Goal: Task Accomplishment & Management: Use online tool/utility

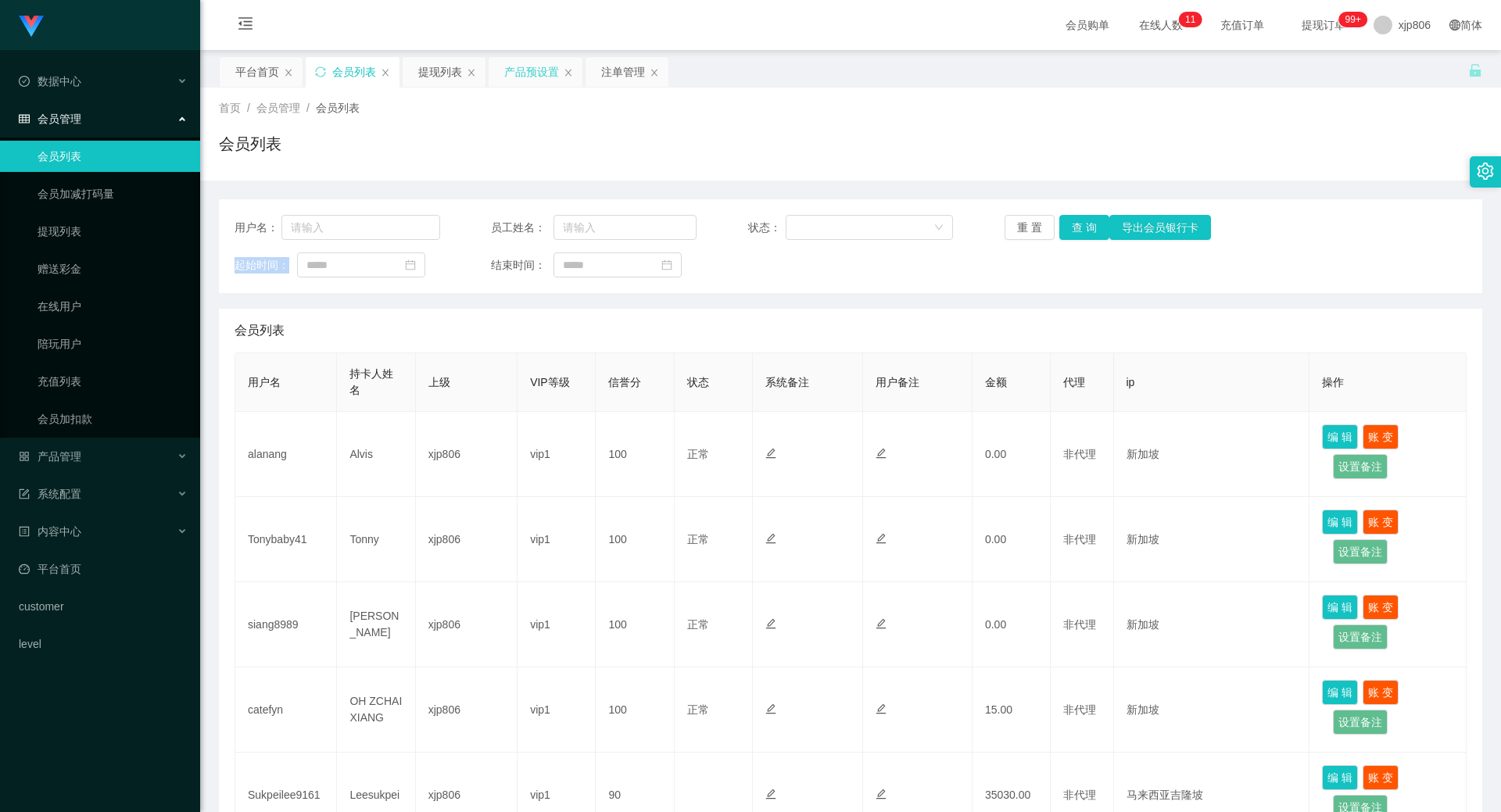
click at [523, 68] on div "产品预设置" at bounding box center [531, 71] width 54 height 30
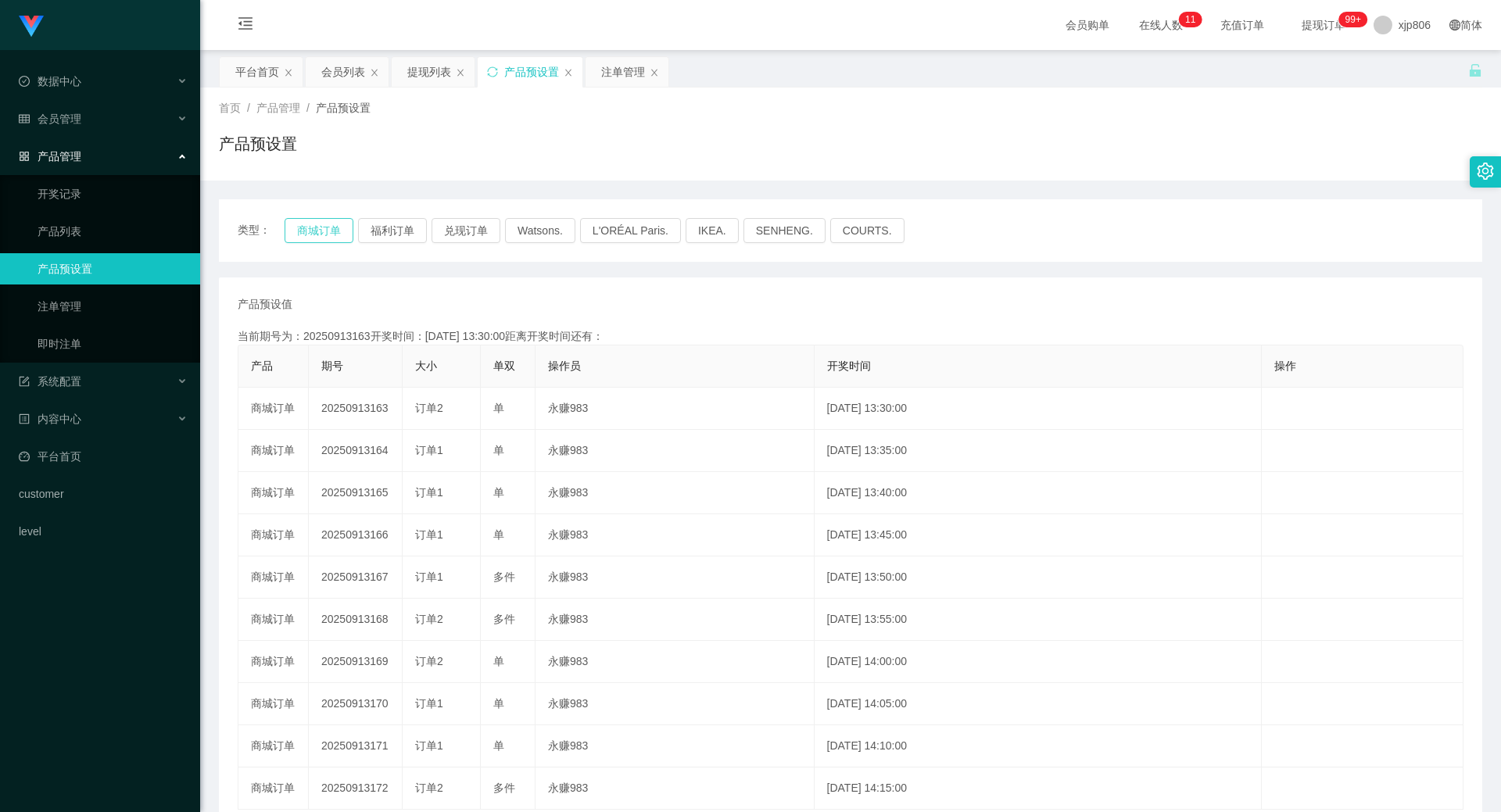
click at [314, 228] on button "商城订单" at bounding box center [319, 231] width 69 height 25
click at [327, 232] on button "商城订单" at bounding box center [319, 231] width 69 height 25
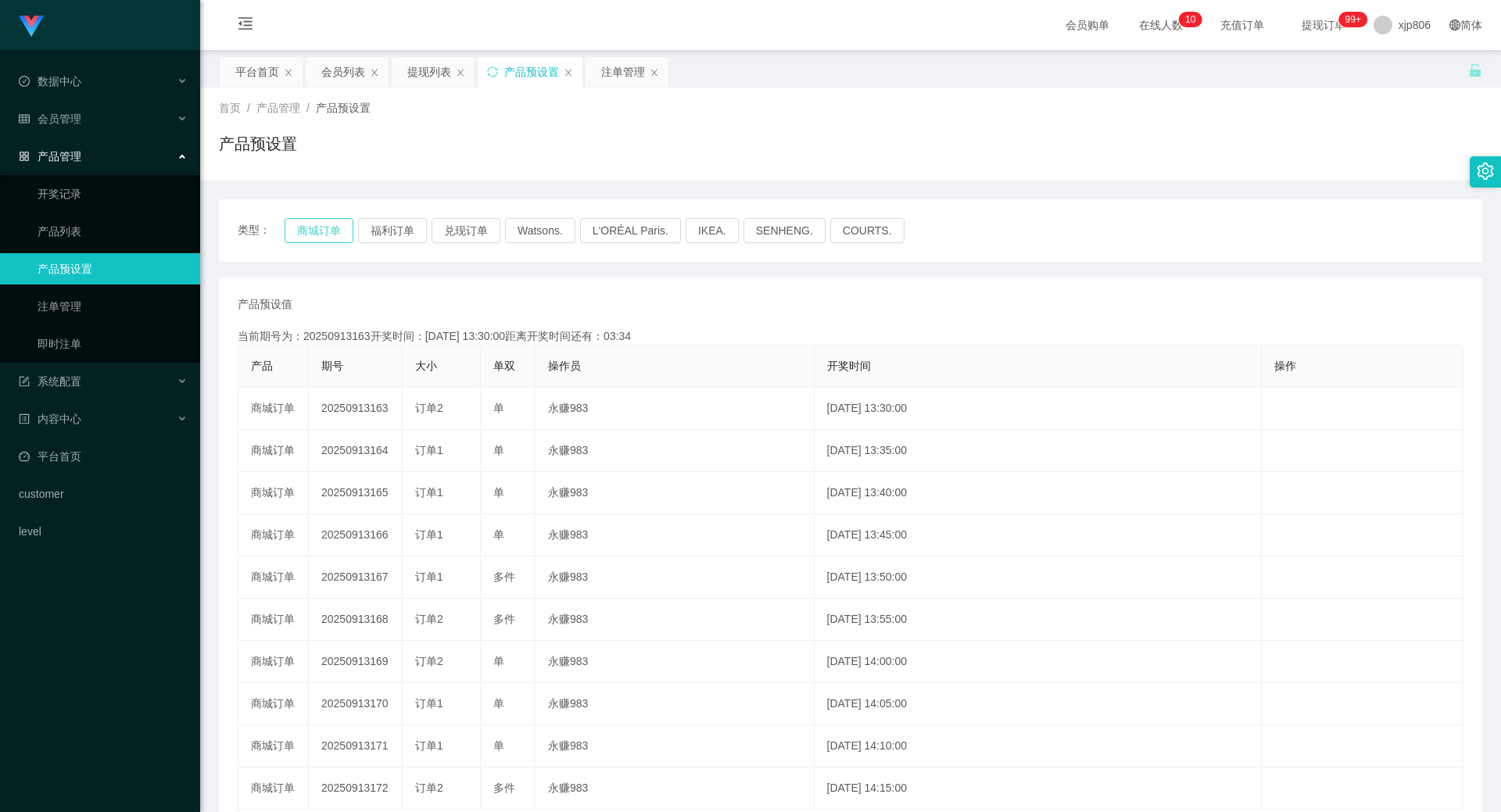
click at [325, 231] on button "商城订单" at bounding box center [319, 231] width 69 height 25
click at [320, 241] on button "商城订单" at bounding box center [319, 231] width 69 height 25
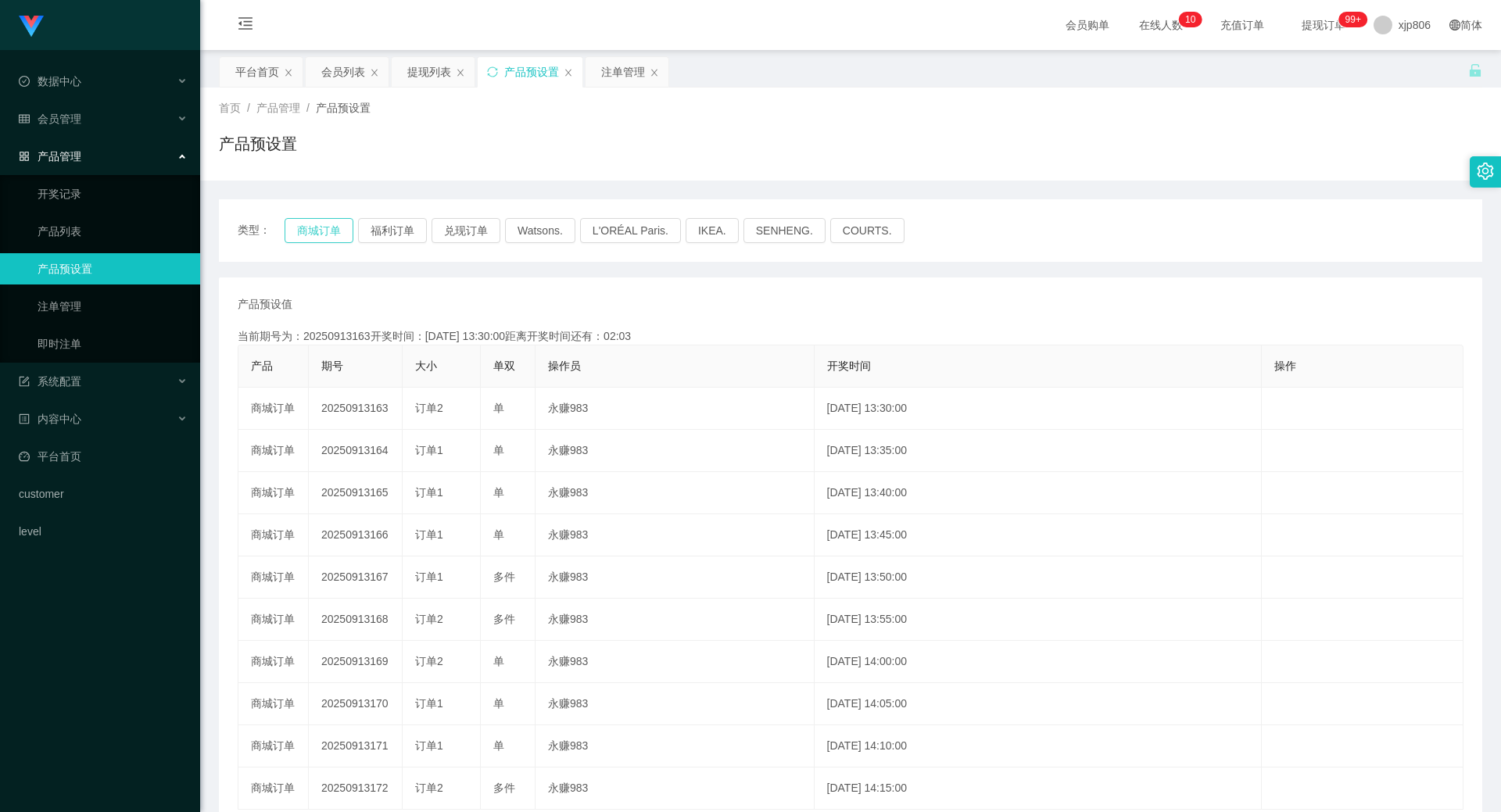
click at [320, 241] on button "商城订单" at bounding box center [319, 231] width 69 height 25
click at [321, 238] on button "商城订单" at bounding box center [319, 231] width 69 height 25
click at [321, 236] on button "商城订单" at bounding box center [319, 231] width 69 height 25
click at [614, 71] on div "注单管理" at bounding box center [623, 71] width 43 height 30
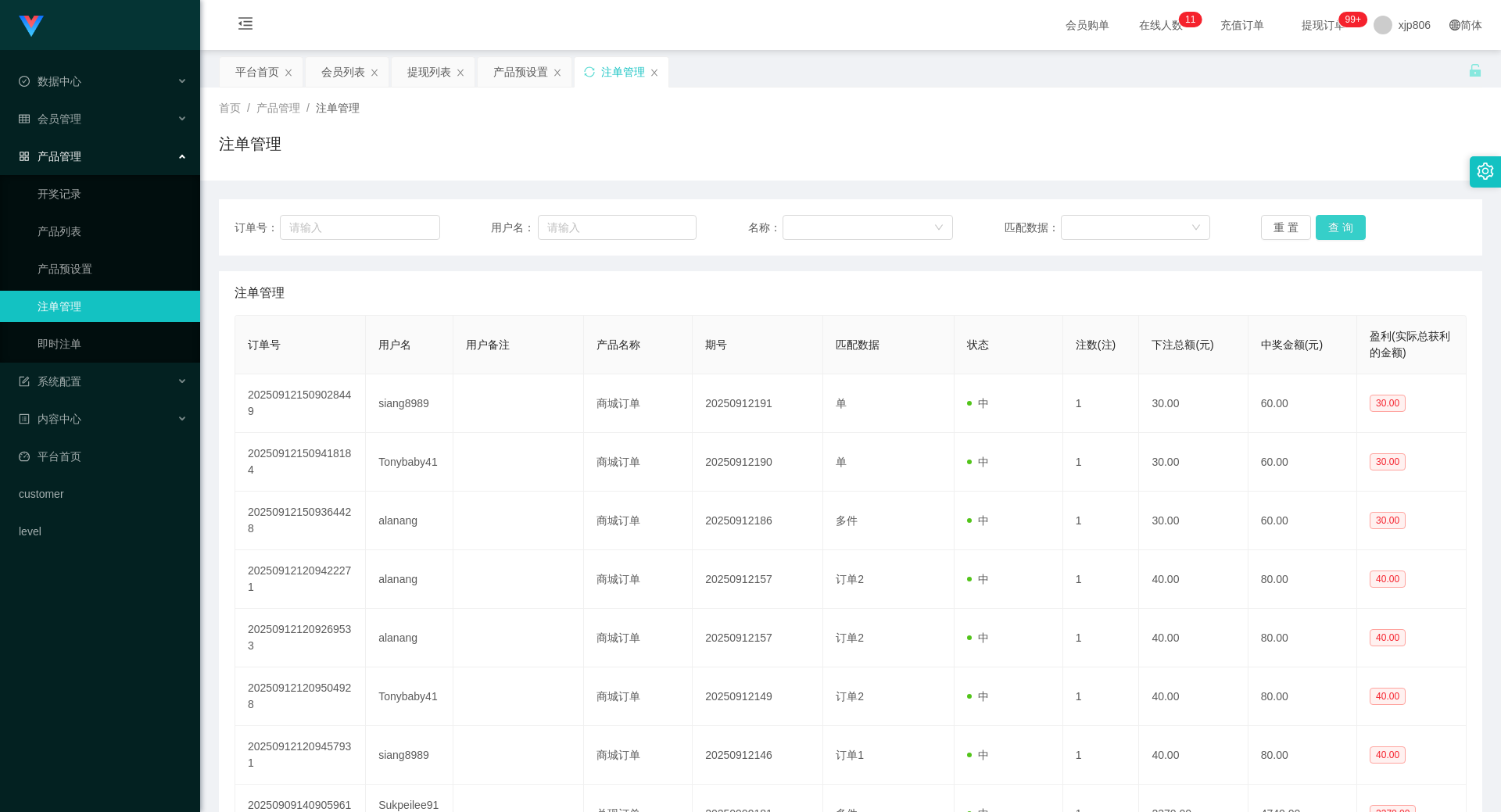
click at [1345, 222] on button "查 询" at bounding box center [1340, 228] width 50 height 25
click at [1345, 222] on div "重 置 查 询" at bounding box center [1363, 228] width 205 height 25
click at [1345, 222] on button "查 询" at bounding box center [1340, 228] width 50 height 25
click at [1344, 222] on div "重 置 查 询" at bounding box center [1363, 228] width 205 height 25
click at [1344, 222] on button "查 询" at bounding box center [1349, 228] width 67 height 25
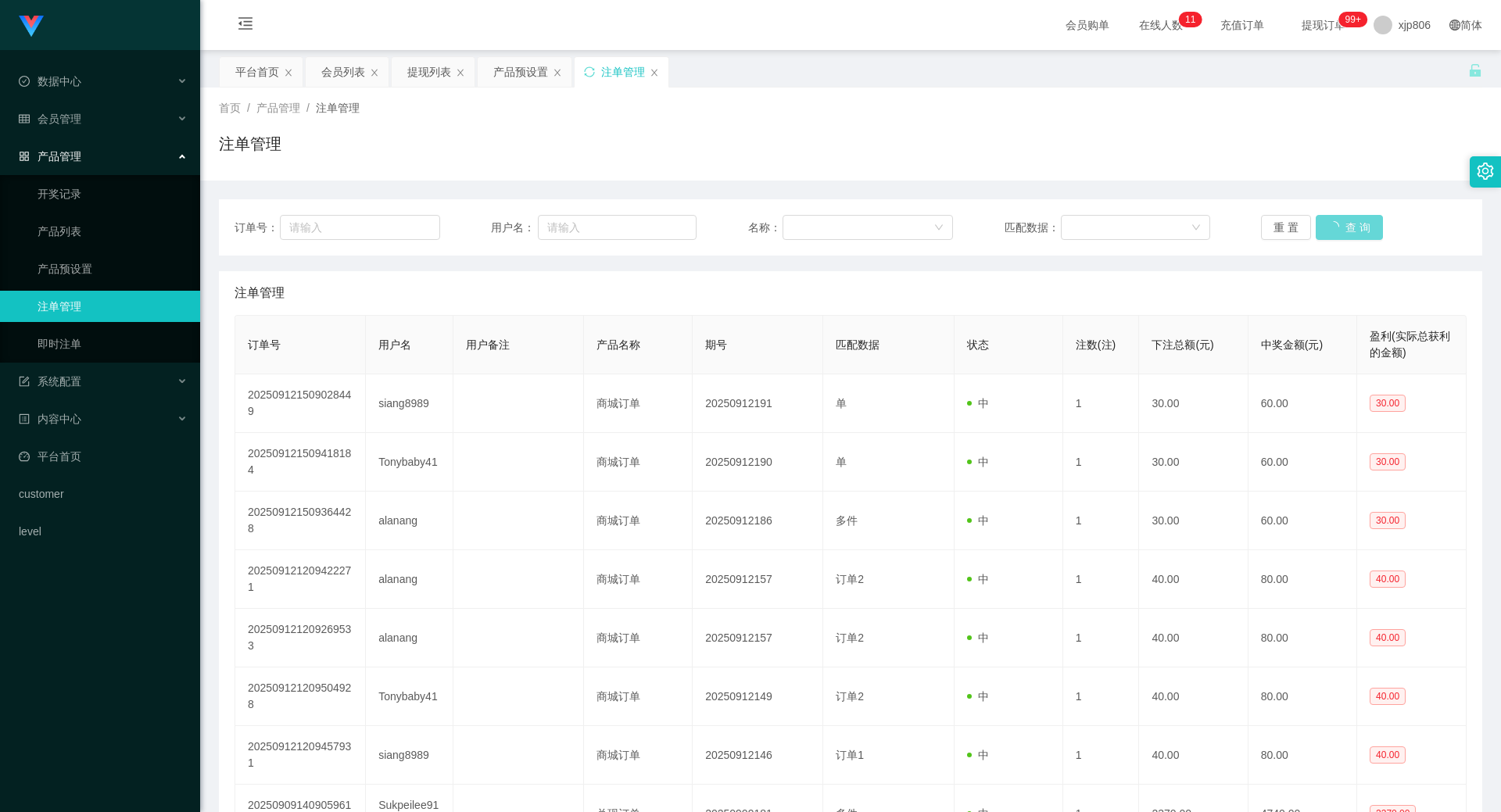
click at [1344, 224] on div "重 置 查 询" at bounding box center [1363, 228] width 205 height 25
click at [1344, 224] on button "查 询" at bounding box center [1349, 228] width 67 height 25
click at [1344, 226] on div "重 置 查 询" at bounding box center [1363, 228] width 205 height 25
click at [1344, 226] on button "查 询" at bounding box center [1349, 228] width 67 height 25
click at [1327, 238] on button "查 询" at bounding box center [1340, 228] width 50 height 25
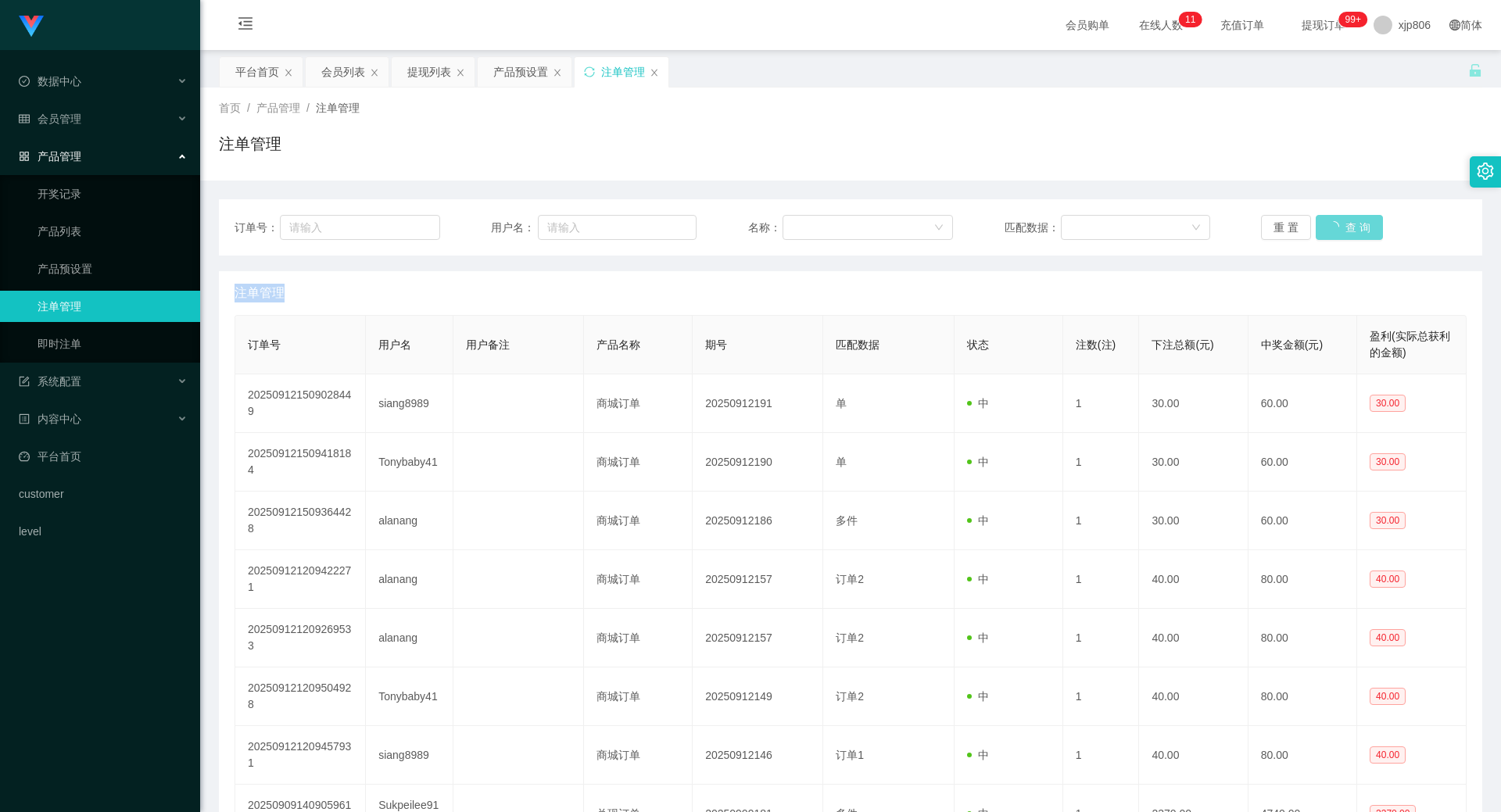
click at [1326, 238] on div "重 置 查 询" at bounding box center [1363, 228] width 205 height 25
click at [1326, 238] on button "查 询" at bounding box center [1349, 228] width 67 height 25
click at [1327, 238] on div "重 置 查 询" at bounding box center [1363, 228] width 205 height 25
click at [1350, 228] on button "查 询" at bounding box center [1340, 228] width 50 height 25
click at [1350, 227] on button "查 询" at bounding box center [1340, 228] width 50 height 25
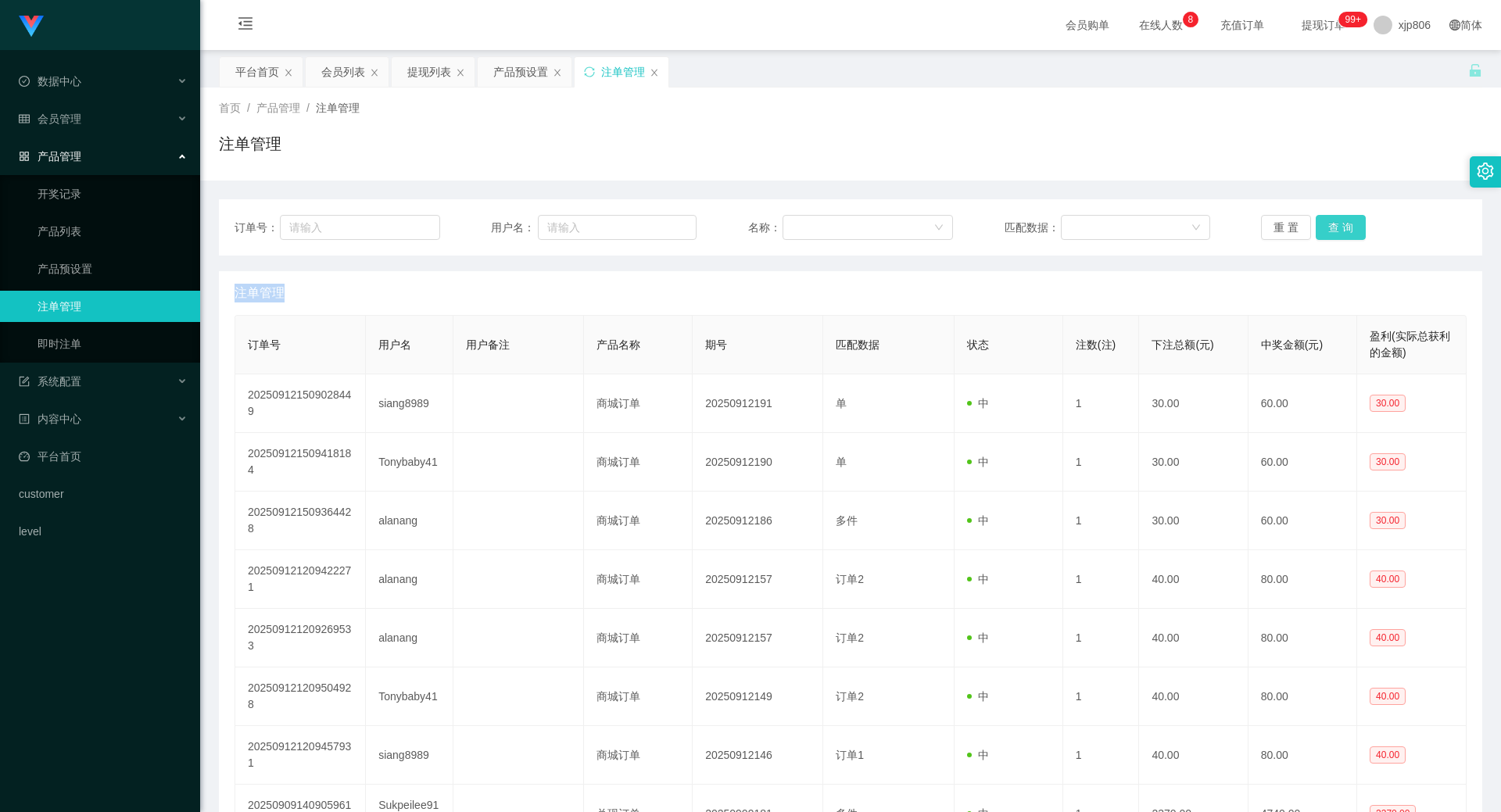
click at [1350, 227] on button "查 询" at bounding box center [1340, 228] width 50 height 25
click at [1351, 225] on button "查 询" at bounding box center [1340, 228] width 50 height 25
drag, startPoint x: 1352, startPoint y: 222, endPoint x: 1344, endPoint y: 230, distance: 11.3
click at [1344, 230] on button "查 询" at bounding box center [1340, 228] width 50 height 25
drag, startPoint x: 1344, startPoint y: 230, endPoint x: 1335, endPoint y: 241, distance: 14.2
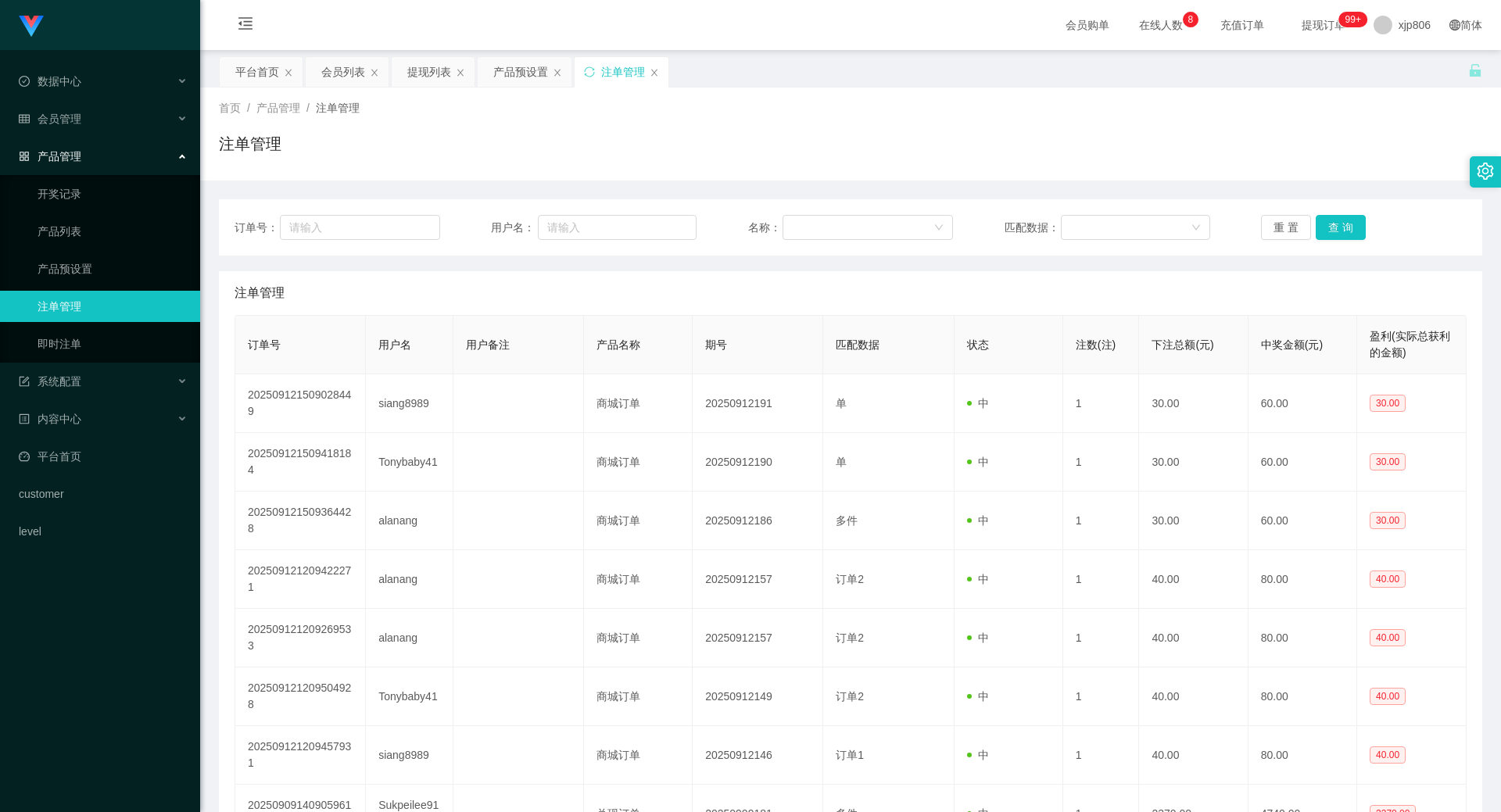
click at [1335, 241] on div "订单号： 用户名： 名称： 匹配数据： 重 置 查 询" at bounding box center [850, 227] width 1264 height 56
click at [1355, 232] on button "查 询" at bounding box center [1340, 228] width 50 height 25
click at [1354, 231] on button "查 询" at bounding box center [1340, 228] width 50 height 25
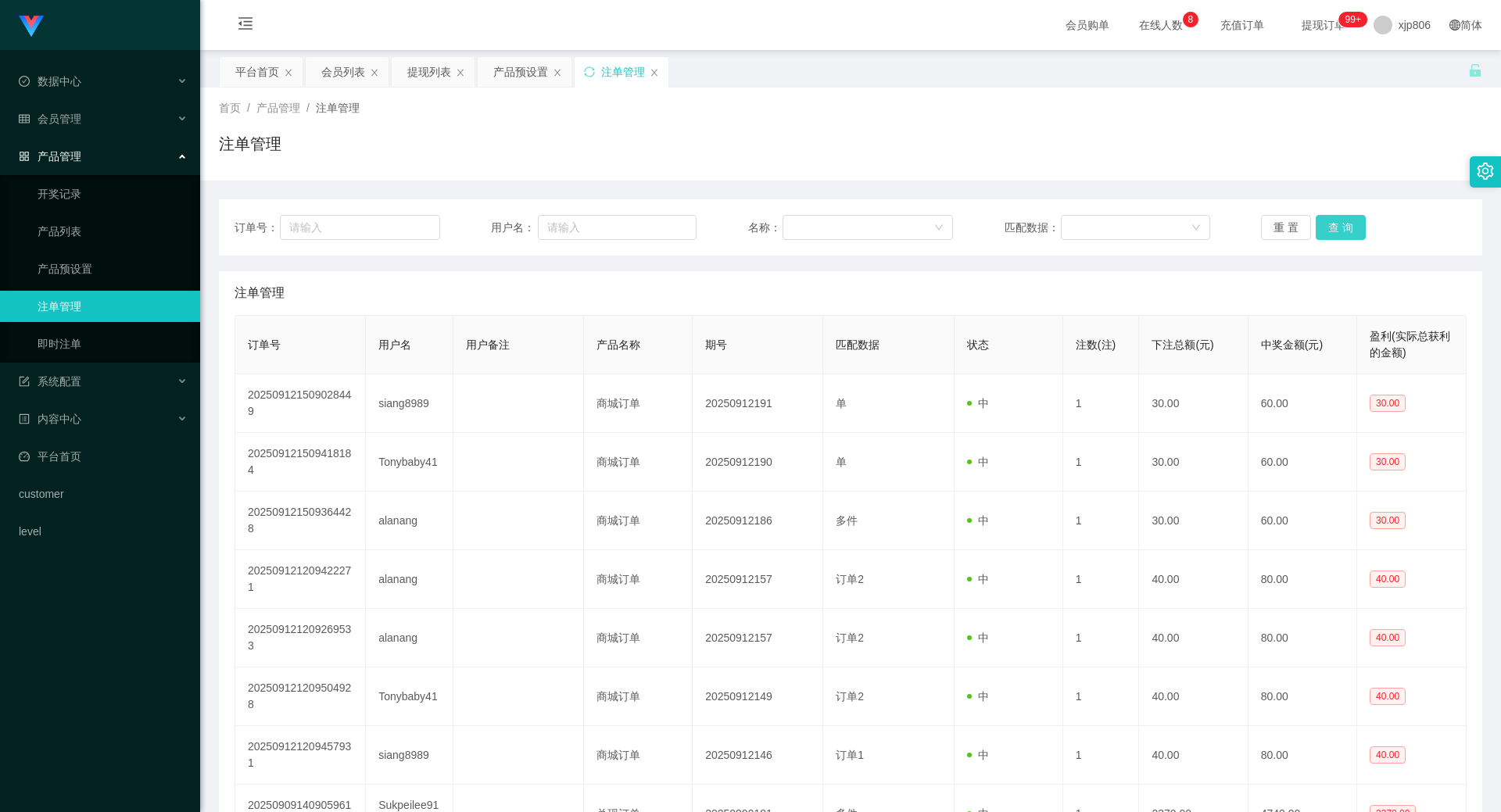
click at [1354, 231] on button "查 询" at bounding box center [1340, 228] width 50 height 25
click at [1354, 231] on div "重 置 查 询" at bounding box center [1363, 228] width 205 height 25
click at [1354, 231] on button "查 询" at bounding box center [1340, 228] width 50 height 25
click at [1354, 231] on div "重 置 查 询" at bounding box center [1363, 228] width 205 height 25
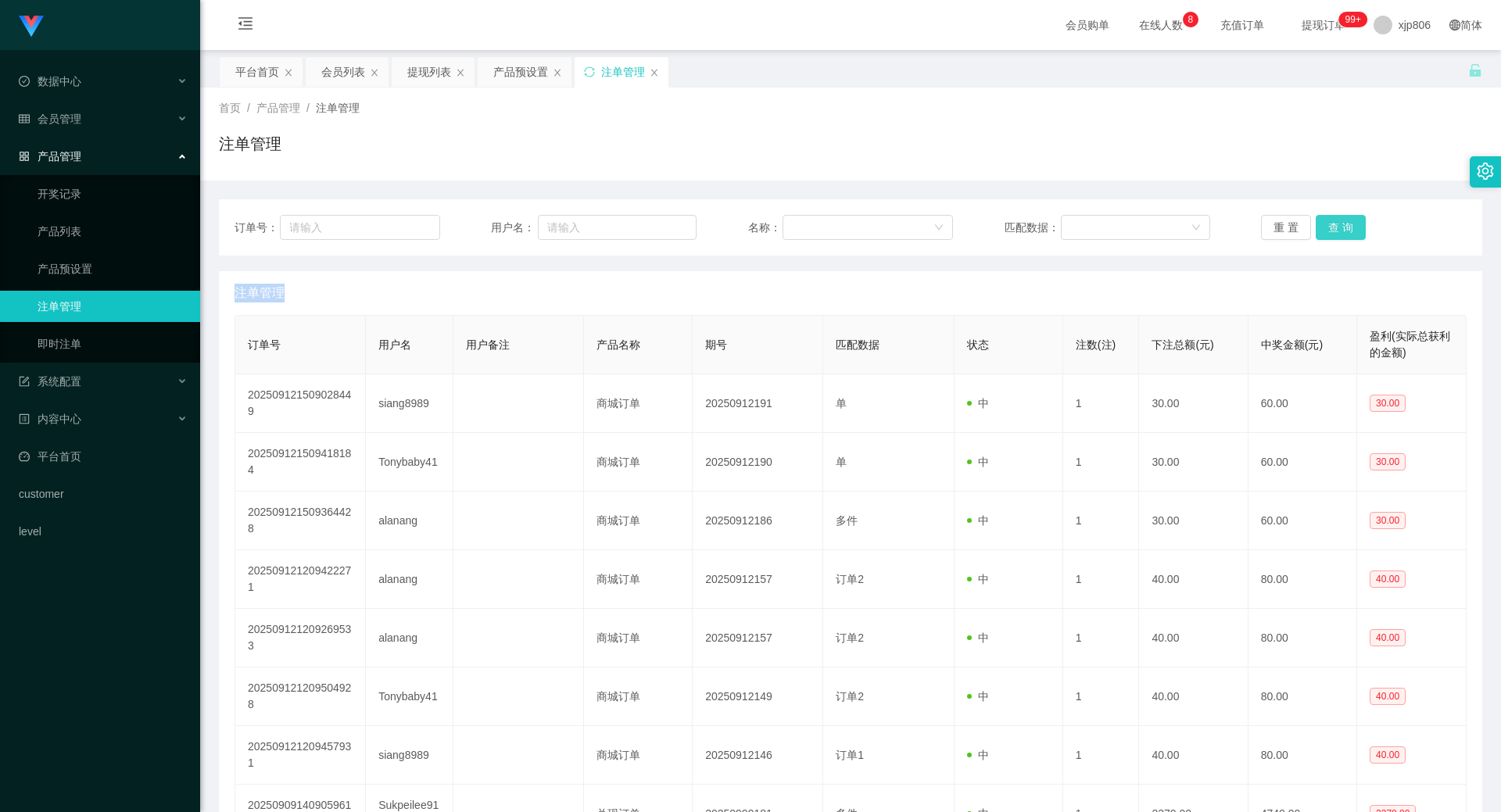
click at [1354, 231] on button "查 询" at bounding box center [1340, 228] width 50 height 25
click at [321, 73] on div "会员列表" at bounding box center [343, 71] width 43 height 30
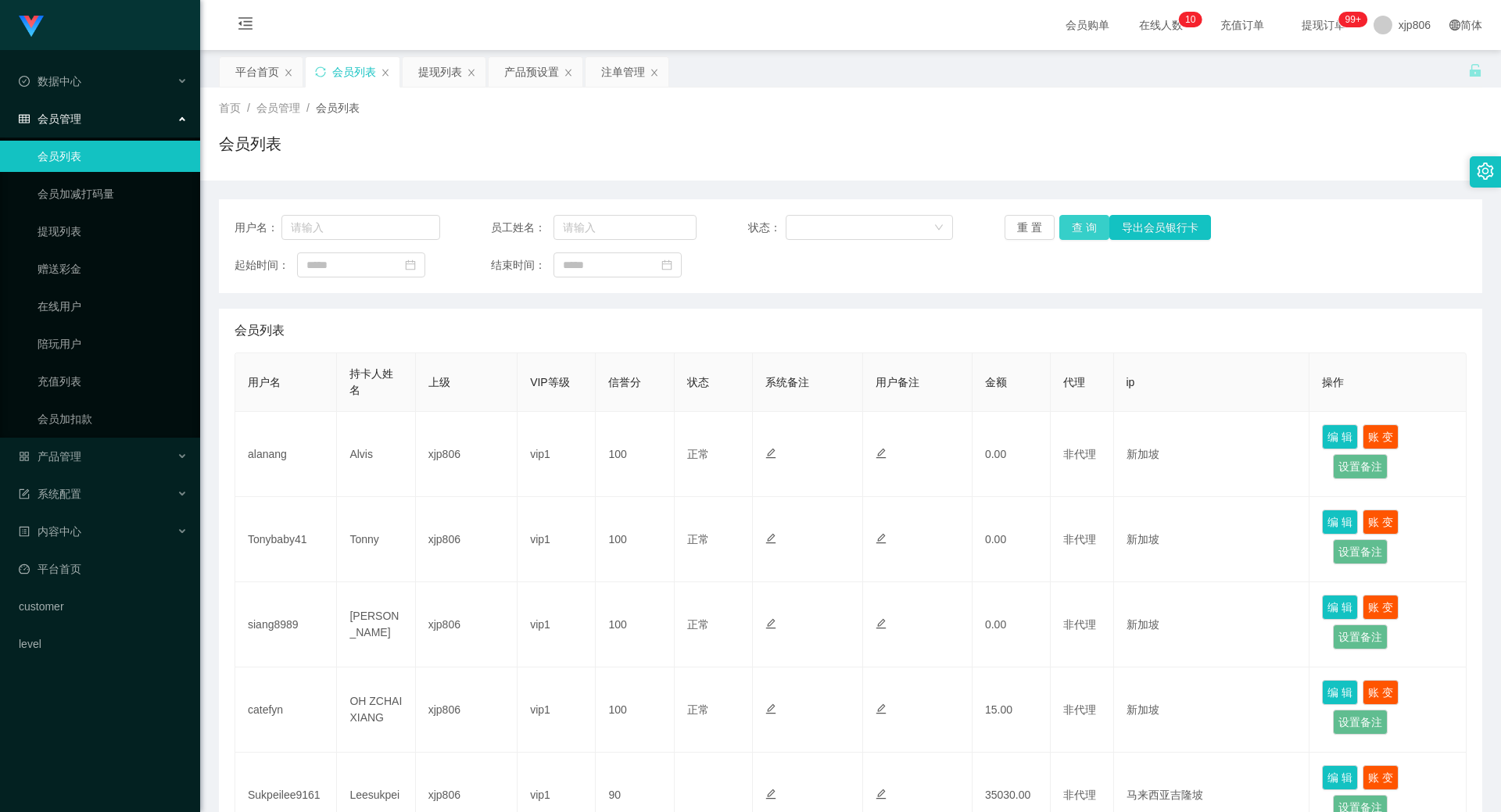
click at [1069, 237] on button "查 询" at bounding box center [1084, 228] width 50 height 25
click at [1068, 237] on div "重 置 查 询 导出会员银行卡" at bounding box center [1107, 228] width 205 height 25
click at [1066, 238] on button "查 询" at bounding box center [1093, 228] width 67 height 25
click at [1066, 238] on div "重 置 查 询 导出会员银行卡" at bounding box center [1107, 228] width 205 height 25
click at [1066, 238] on button "查 询" at bounding box center [1093, 228] width 67 height 25
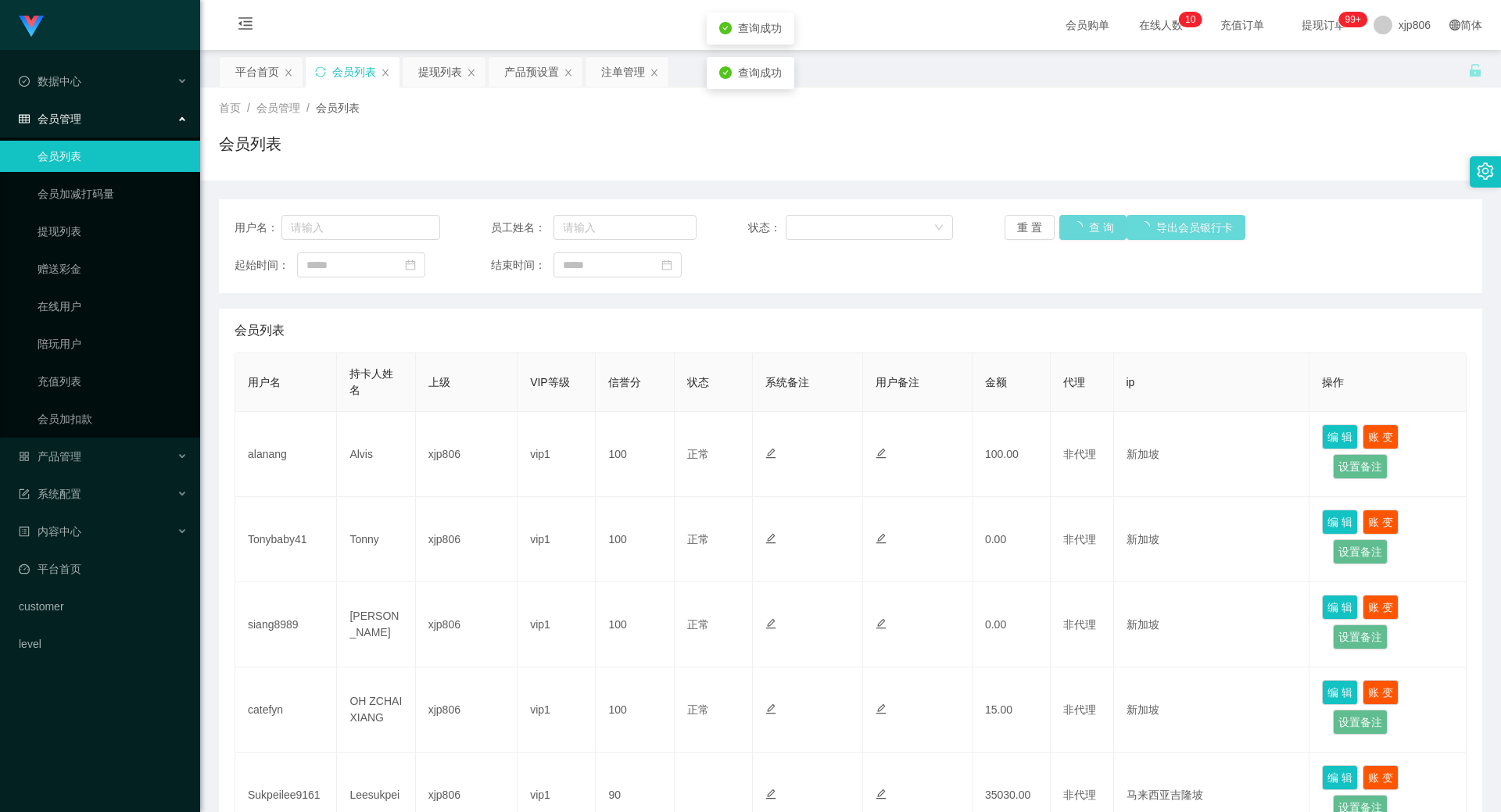
click at [1064, 239] on div "重 置 查 询 导出会员银行卡" at bounding box center [1107, 228] width 205 height 25
click at [1064, 239] on button "查 询" at bounding box center [1093, 228] width 67 height 25
click at [1064, 239] on div "重 置 查 询 导出会员银行卡" at bounding box center [1107, 228] width 205 height 25
click at [1080, 222] on button "查 询" at bounding box center [1084, 228] width 50 height 25
click at [1080, 222] on div "重 置 查 询 导出会员银行卡" at bounding box center [1107, 228] width 205 height 25
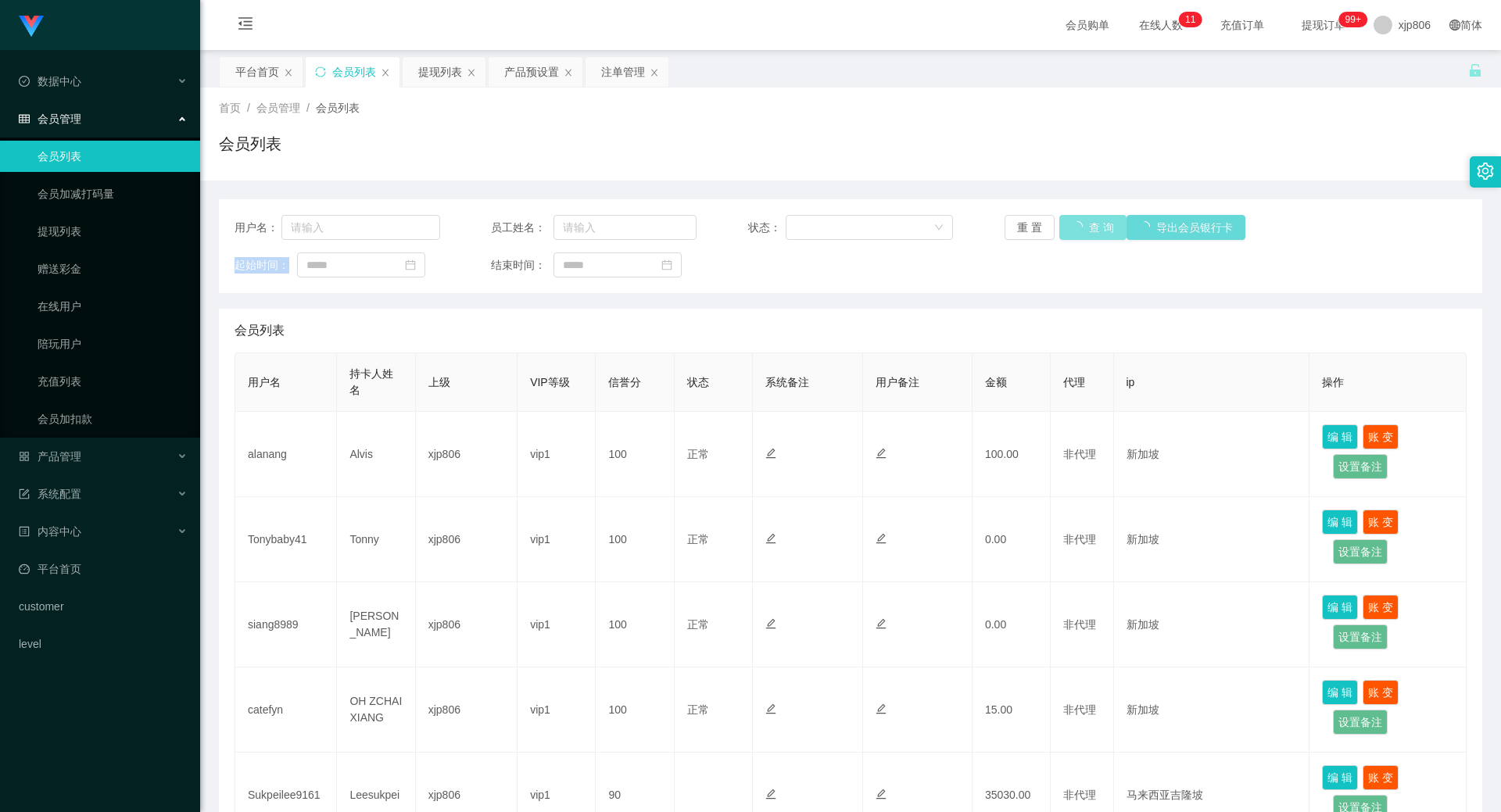
click at [1080, 222] on button "查 询" at bounding box center [1093, 228] width 67 height 25
click at [1080, 222] on div "重 置 查 询 导出会员银行卡" at bounding box center [1107, 228] width 205 height 25
click at [1080, 222] on button "查 询" at bounding box center [1093, 228] width 67 height 25
click at [1080, 222] on div "重 置 查 询 导出会员银行卡" at bounding box center [1107, 228] width 205 height 25
click at [1397, 67] on span "退出登录" at bounding box center [1399, 69] width 43 height 13
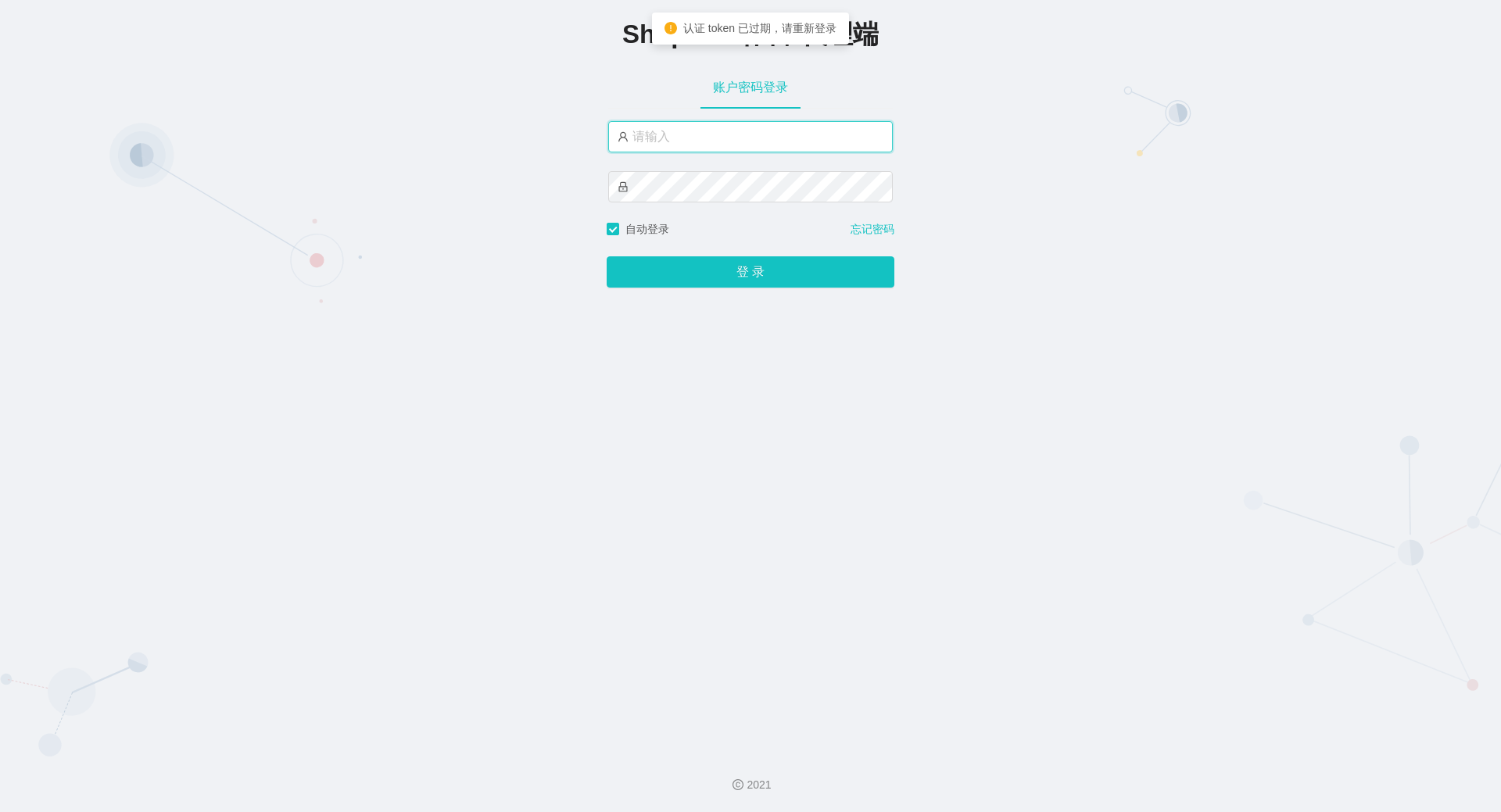
click at [690, 128] on input "text" at bounding box center [750, 137] width 285 height 32
type input "yn06"
click at [607, 256] on button "登 录" at bounding box center [751, 271] width 288 height 32
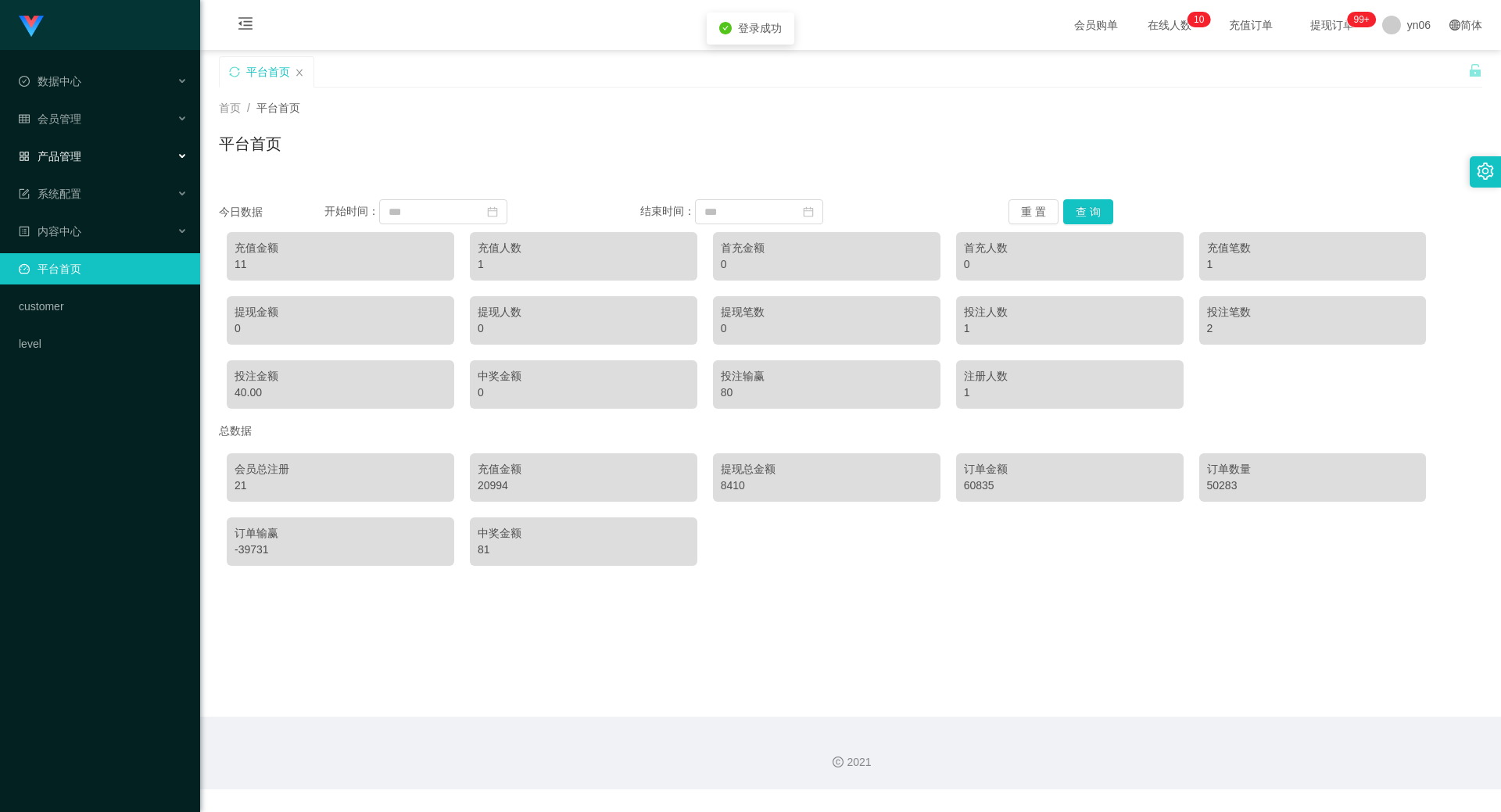
click at [96, 157] on div "产品管理" at bounding box center [100, 156] width 200 height 32
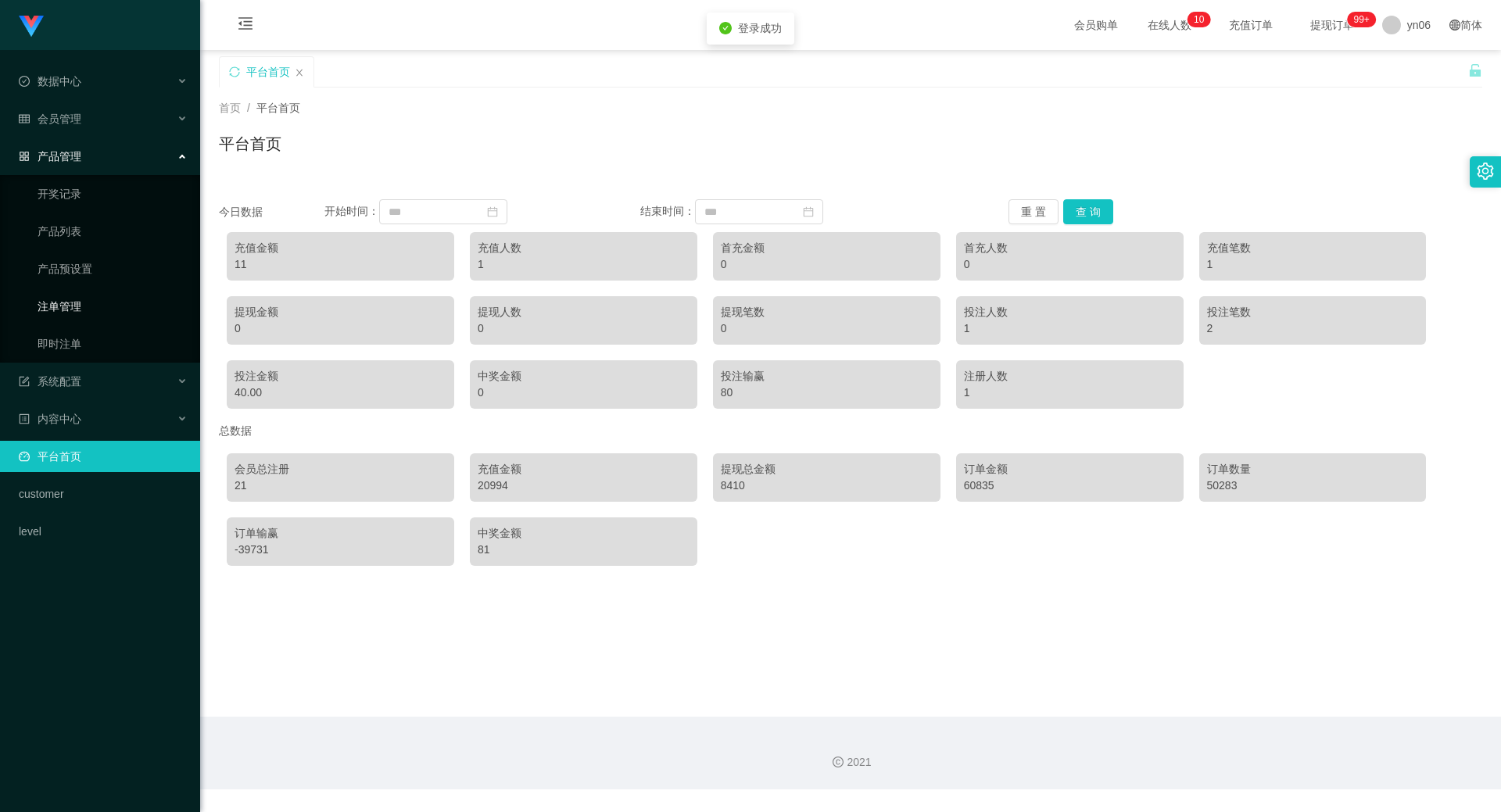
click at [82, 300] on link "注单管理" at bounding box center [112, 306] width 150 height 32
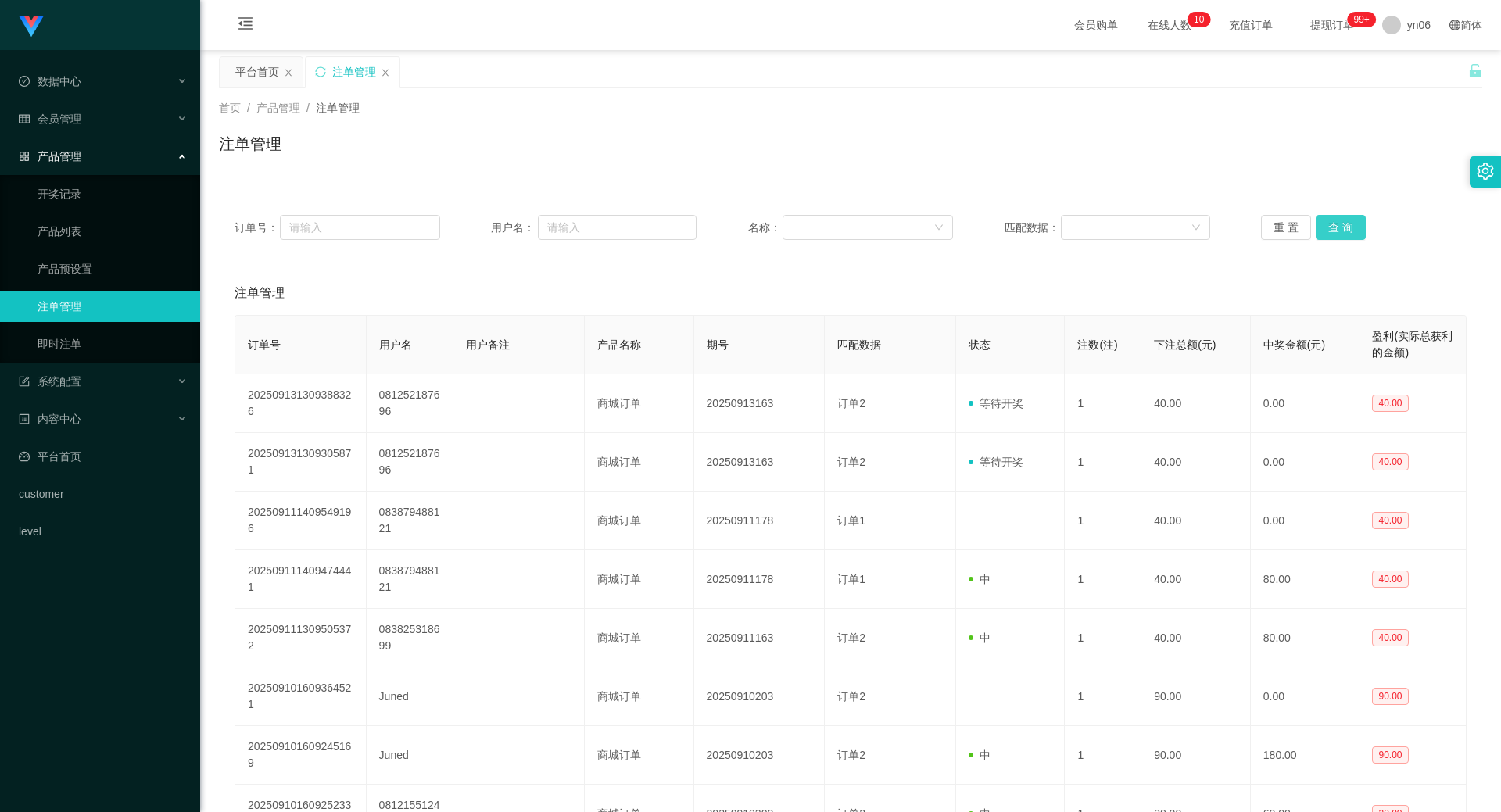
click at [1344, 231] on button "查 询" at bounding box center [1340, 228] width 50 height 25
click at [1344, 232] on div "重 置 查 询" at bounding box center [1363, 228] width 205 height 25
click at [1344, 232] on button "查 询" at bounding box center [1340, 228] width 50 height 25
click at [1344, 232] on div "重 置 查 询" at bounding box center [1363, 228] width 205 height 25
click at [1344, 232] on button "查 询" at bounding box center [1340, 228] width 50 height 25
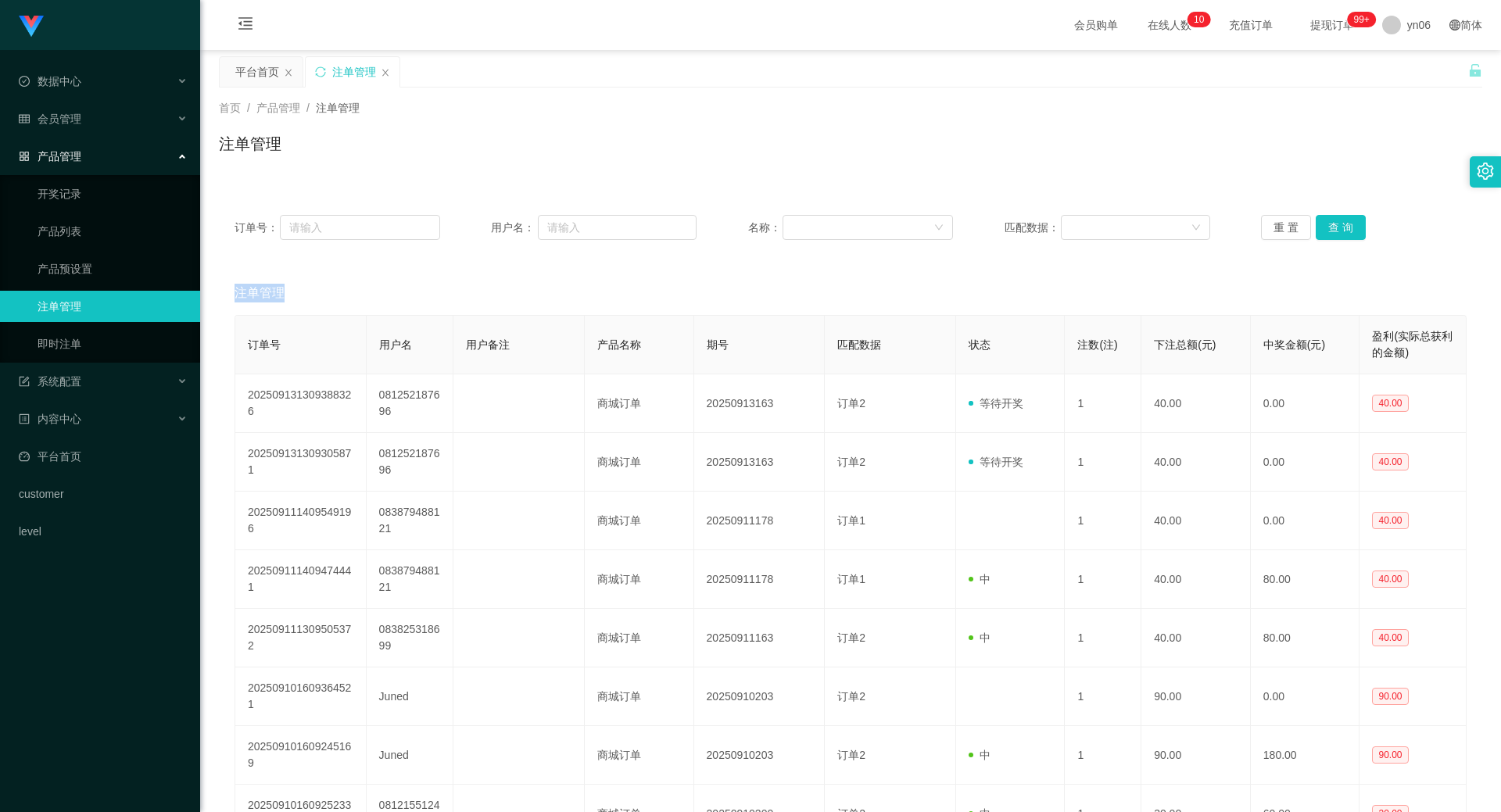
click at [1344, 232] on div "重 置 查 询" at bounding box center [1363, 228] width 205 height 25
click at [1344, 232] on button "查 询" at bounding box center [1349, 228] width 67 height 25
click at [1344, 232] on div "重 置 查 询" at bounding box center [1363, 228] width 205 height 25
click at [1344, 232] on button "查 询" at bounding box center [1349, 228] width 67 height 25
click at [1344, 231] on div "重 置 查 询" at bounding box center [1363, 228] width 205 height 25
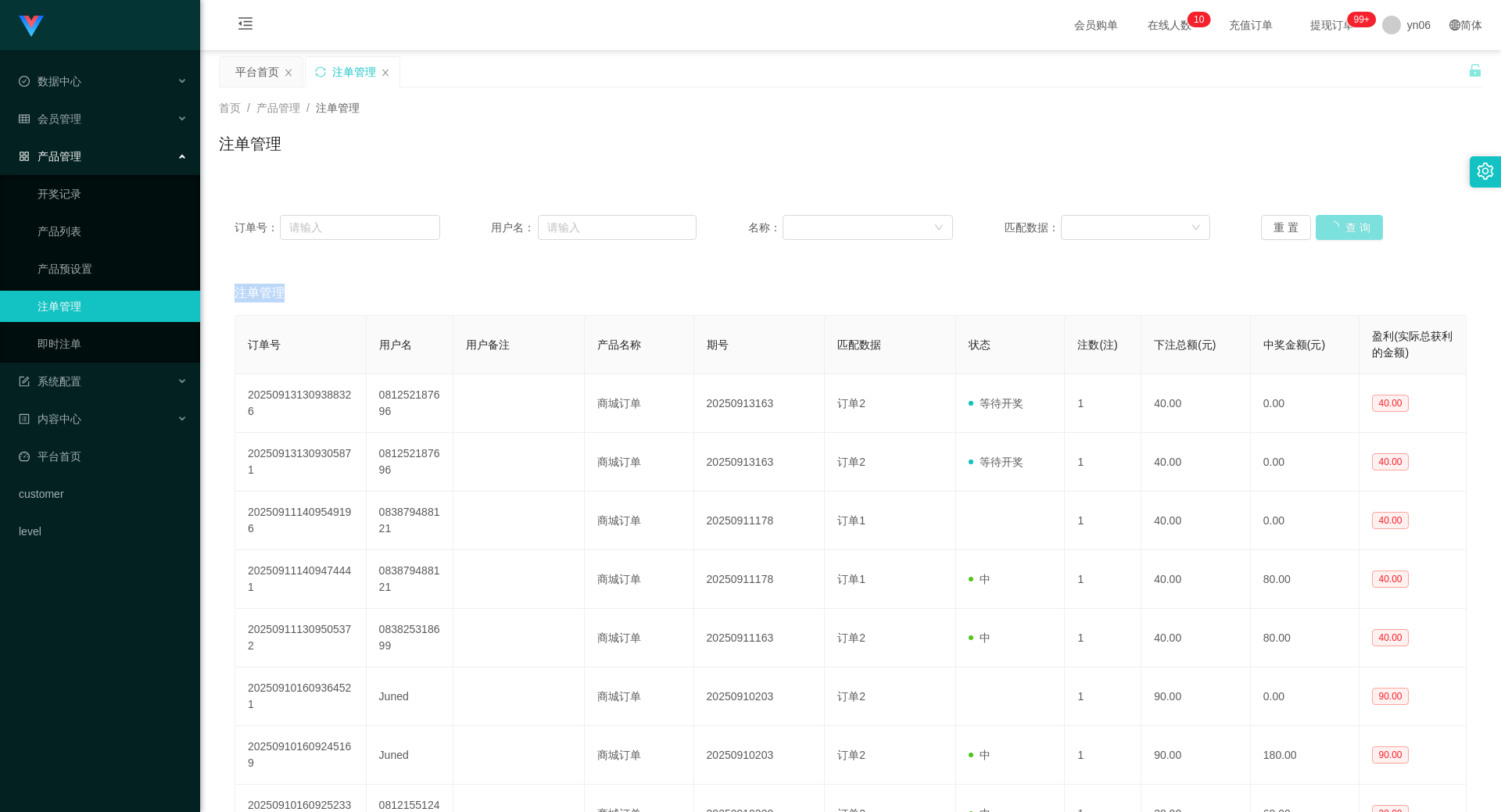
click at [1344, 231] on button "查 询" at bounding box center [1349, 228] width 67 height 25
click at [1344, 231] on div "重 置 查 询" at bounding box center [1363, 228] width 205 height 25
click at [1344, 231] on button "查 询" at bounding box center [1340, 228] width 50 height 25
click at [1355, 233] on button "查 询" at bounding box center [1340, 228] width 50 height 25
click at [1354, 233] on div "重 置 查 询" at bounding box center [1363, 228] width 205 height 25
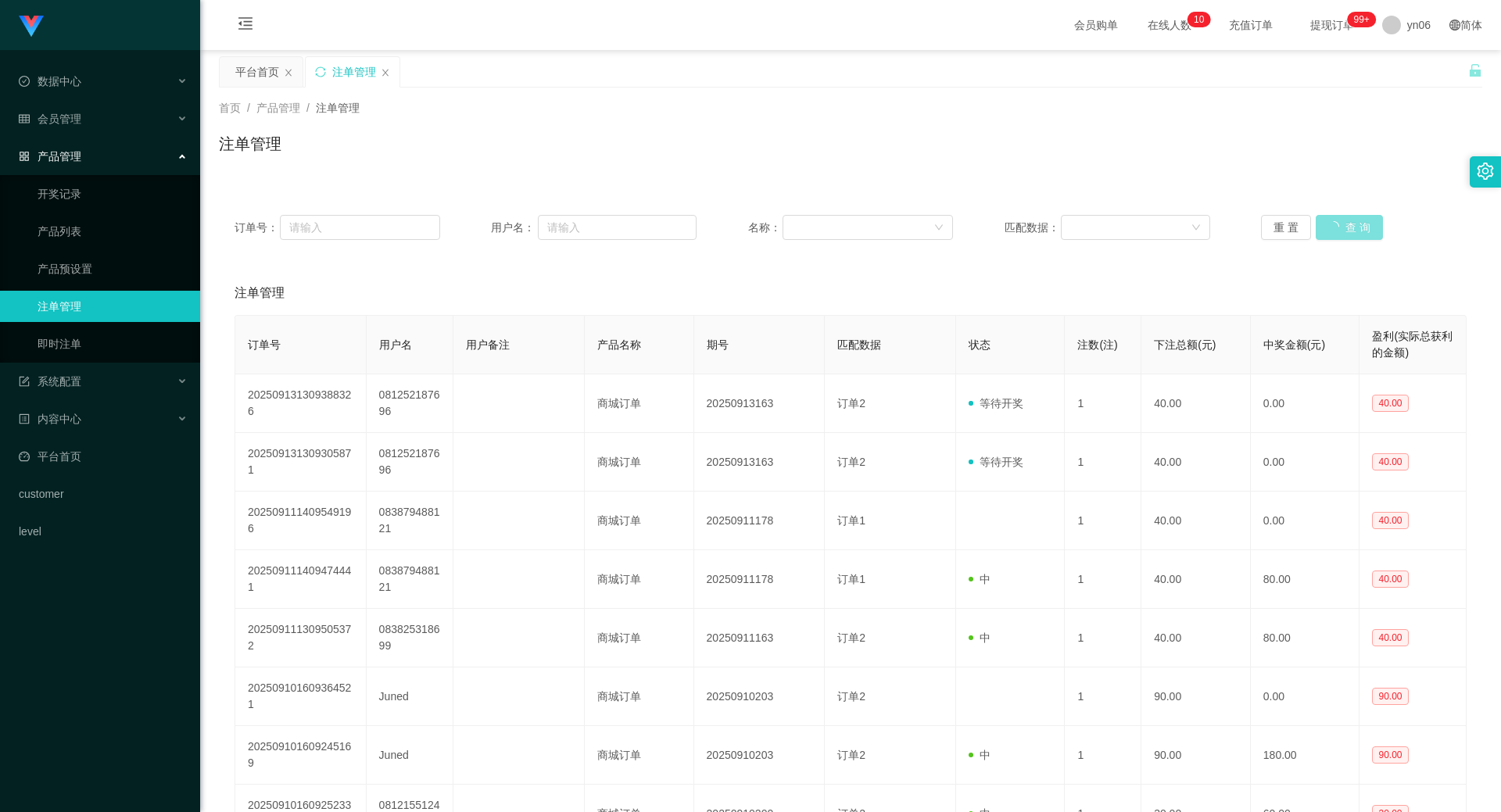
click at [1354, 233] on button "查 询" at bounding box center [1349, 228] width 67 height 25
click at [1354, 233] on div "重 置 查 询" at bounding box center [1363, 228] width 205 height 25
click at [1339, 220] on button "查 询" at bounding box center [1340, 228] width 50 height 25
click at [1339, 220] on div "重 置 查 询" at bounding box center [1363, 228] width 205 height 25
click at [1339, 220] on button "查 询" at bounding box center [1340, 228] width 50 height 25
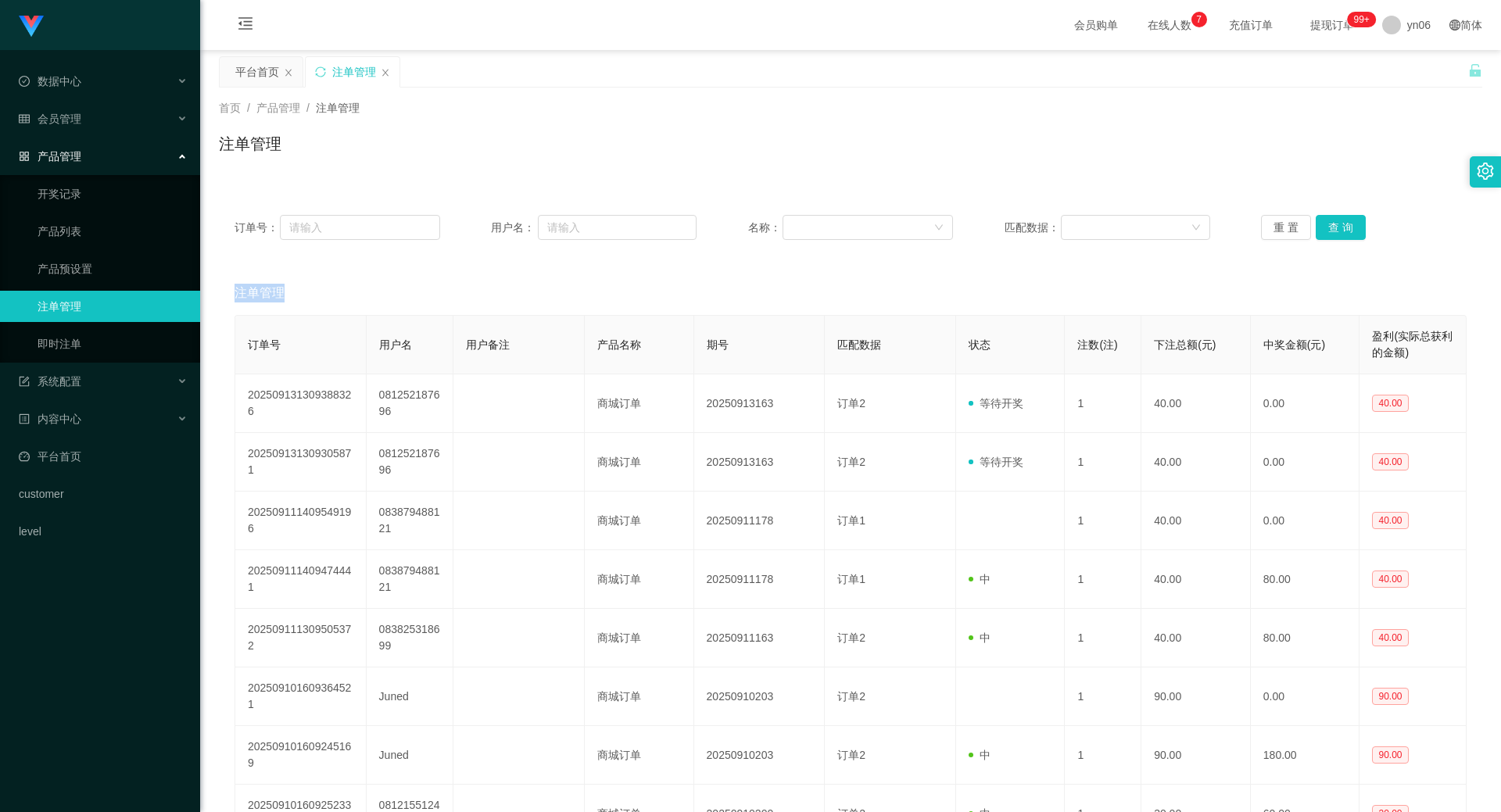
click at [1339, 222] on div "重 置 查 询" at bounding box center [1363, 228] width 205 height 25
click at [1339, 222] on button "查 询" at bounding box center [1349, 228] width 67 height 25
click at [1339, 222] on div "重 置 查 询" at bounding box center [1363, 228] width 205 height 25
click at [1339, 222] on button "查 询" at bounding box center [1349, 228] width 67 height 25
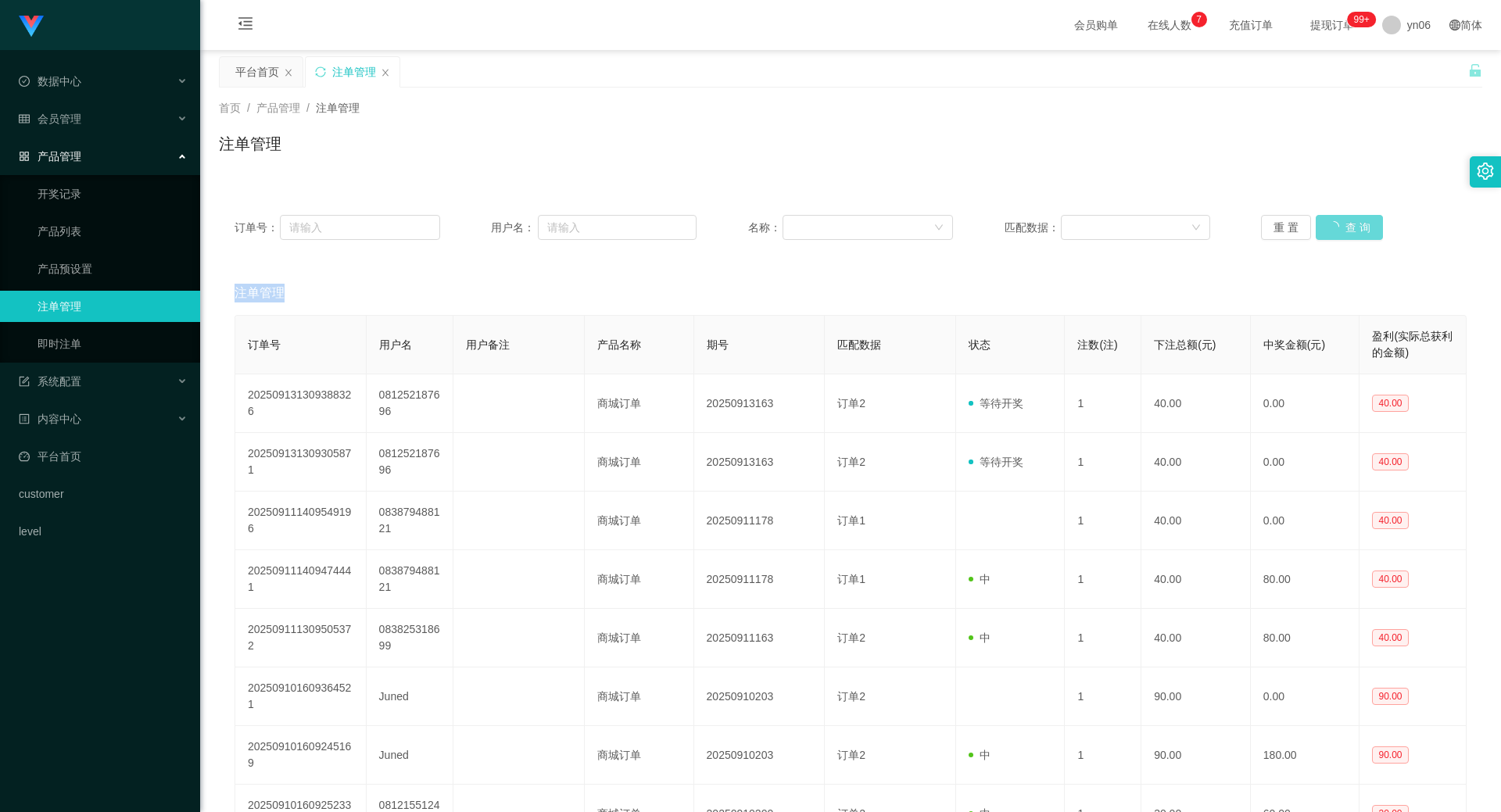
click at [1339, 222] on div "重 置 查 询" at bounding box center [1363, 228] width 205 height 25
click at [1335, 239] on button "查 询" at bounding box center [1340, 228] width 50 height 25
click at [1334, 241] on div "订单号： 用户名： 名称： 匹配数据： 重 置 查 询" at bounding box center [850, 227] width 1264 height 56
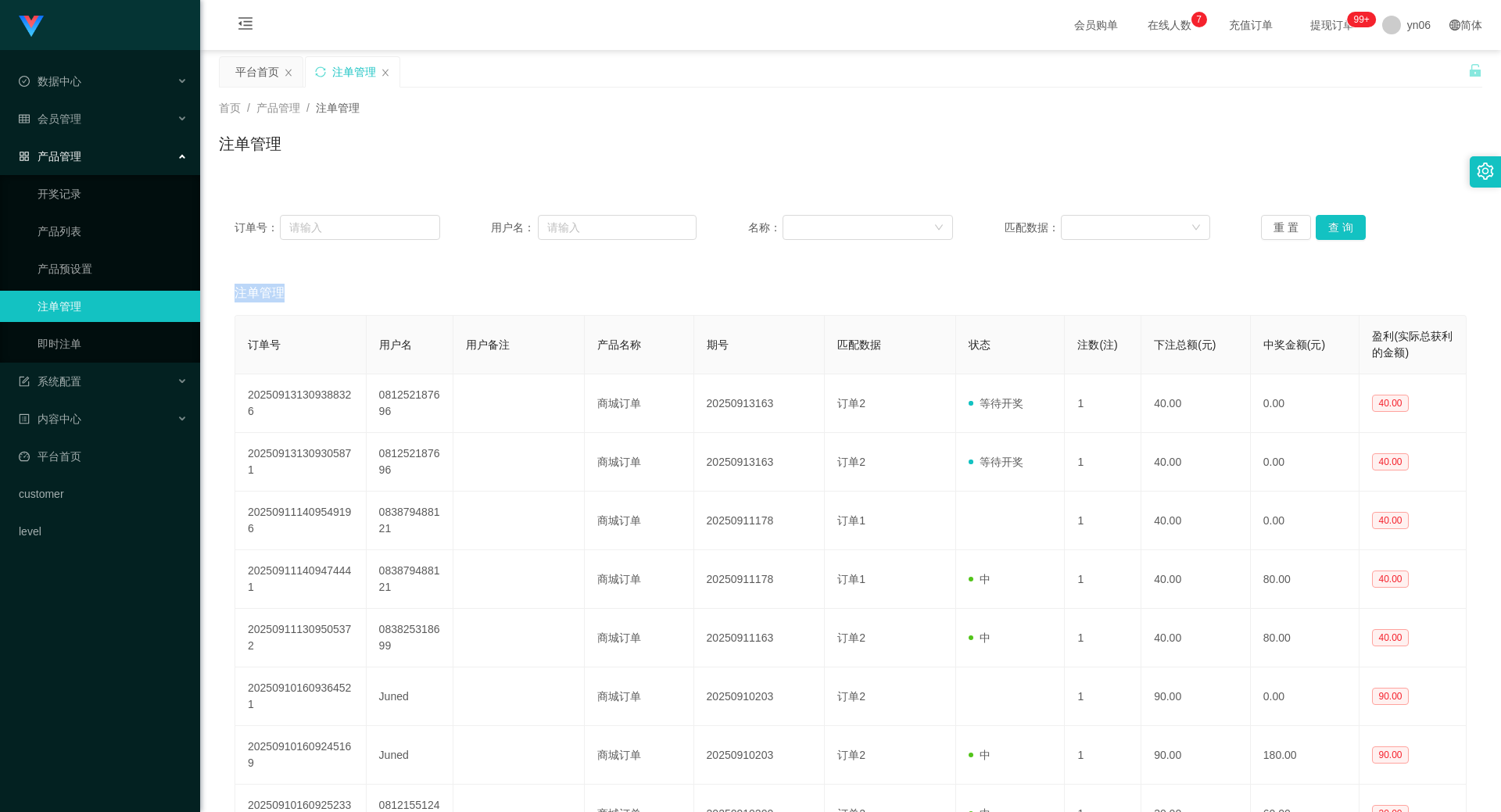
click at [1334, 241] on div "订单号： 用户名： 名称： 匹配数据： 重 置 查 询" at bounding box center [850, 227] width 1264 height 56
click at [1334, 234] on button "查 询" at bounding box center [1340, 228] width 50 height 25
click at [1334, 234] on div "重 置 查 询" at bounding box center [1363, 228] width 205 height 25
click at [1334, 234] on button "查 询" at bounding box center [1349, 228] width 67 height 25
click at [1334, 234] on div "重 置 查 询" at bounding box center [1363, 228] width 205 height 25
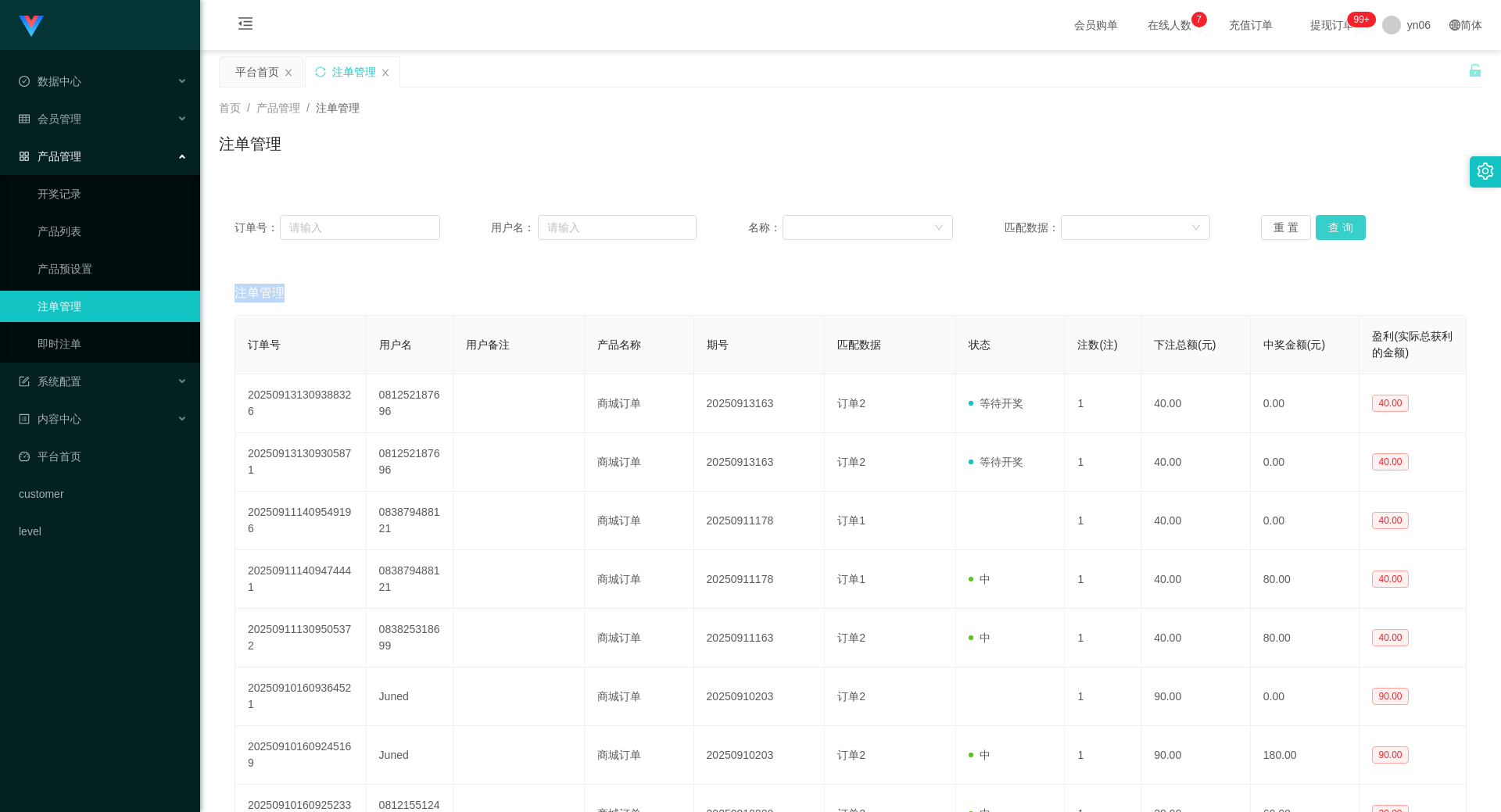
click at [1334, 234] on button "查 询" at bounding box center [1340, 228] width 50 height 25
click at [1334, 234] on div "重 置 查 询" at bounding box center [1363, 228] width 205 height 25
click at [1334, 234] on button "查 询" at bounding box center [1340, 228] width 50 height 25
click at [1334, 234] on div "重 置 查 询" at bounding box center [1363, 228] width 205 height 25
click at [1334, 234] on button "查 询" at bounding box center [1349, 228] width 67 height 25
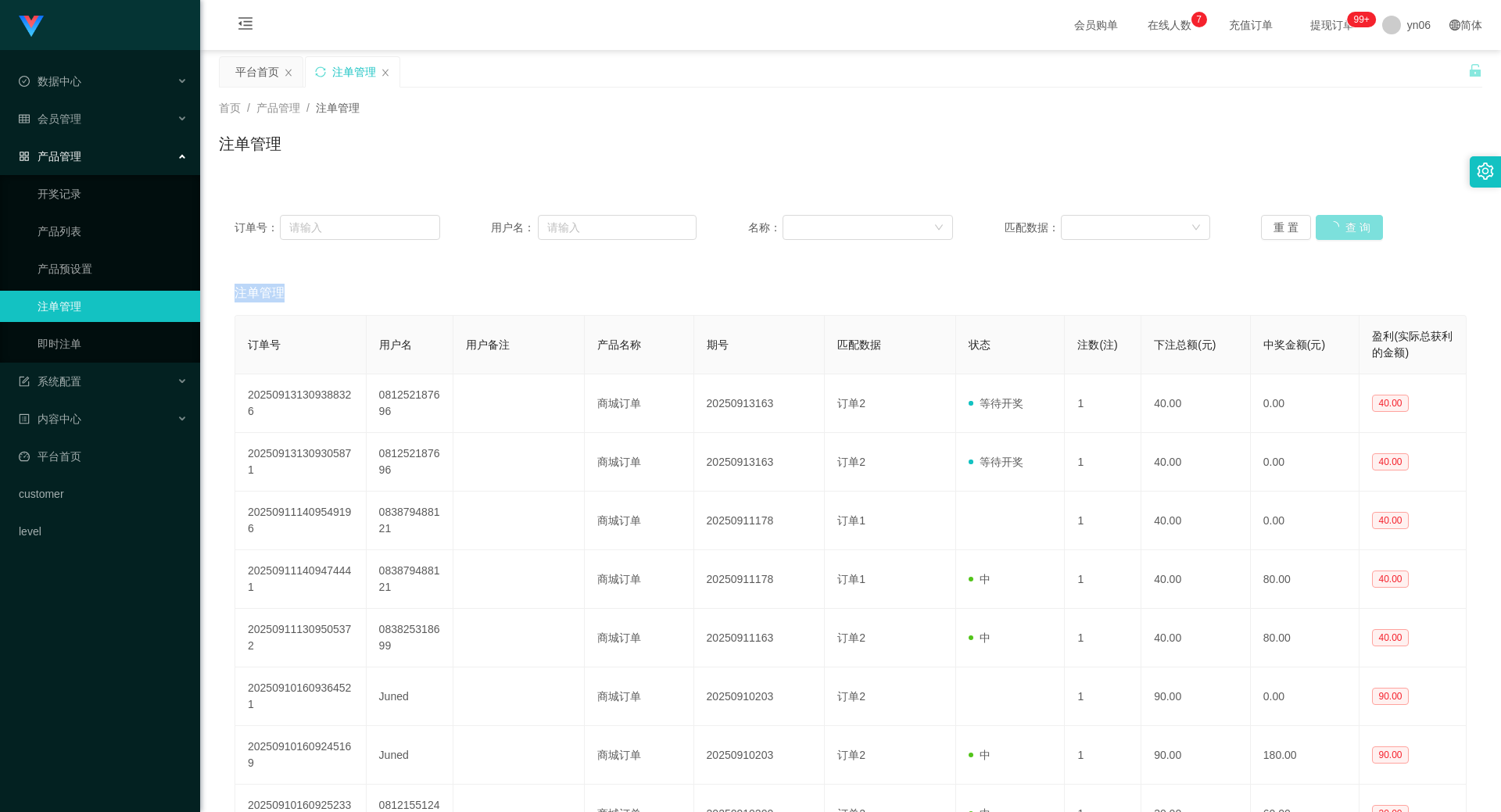
click at [1334, 234] on div "重 置 查 询" at bounding box center [1363, 228] width 205 height 25
click at [1334, 234] on button "查 询" at bounding box center [1340, 228] width 50 height 25
click at [1334, 234] on div "重 置 查 询" at bounding box center [1363, 228] width 205 height 25
click at [1334, 234] on button "查 询" at bounding box center [1340, 228] width 50 height 25
click at [1334, 234] on div "重 置 查 询" at bounding box center [1363, 228] width 205 height 25
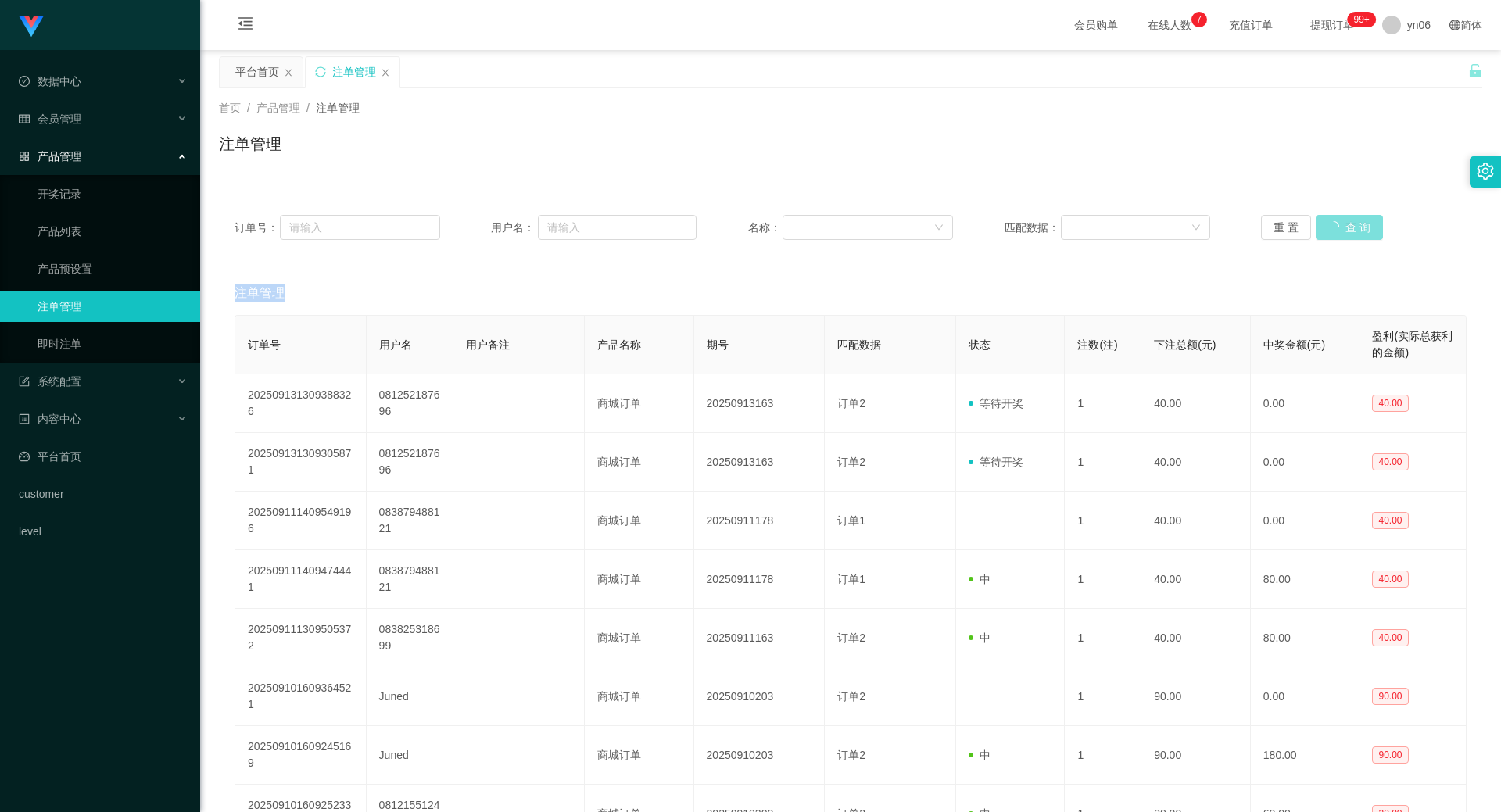
click at [1334, 234] on button "查 询" at bounding box center [1349, 228] width 67 height 25
click at [1334, 234] on div "重 置 查 询" at bounding box center [1363, 228] width 205 height 25
click at [1337, 224] on button "查 询" at bounding box center [1340, 228] width 50 height 25
click at [1336, 225] on div "重 置 查 询" at bounding box center [1363, 228] width 205 height 25
click at [1336, 225] on button "查 询" at bounding box center [1340, 228] width 50 height 25
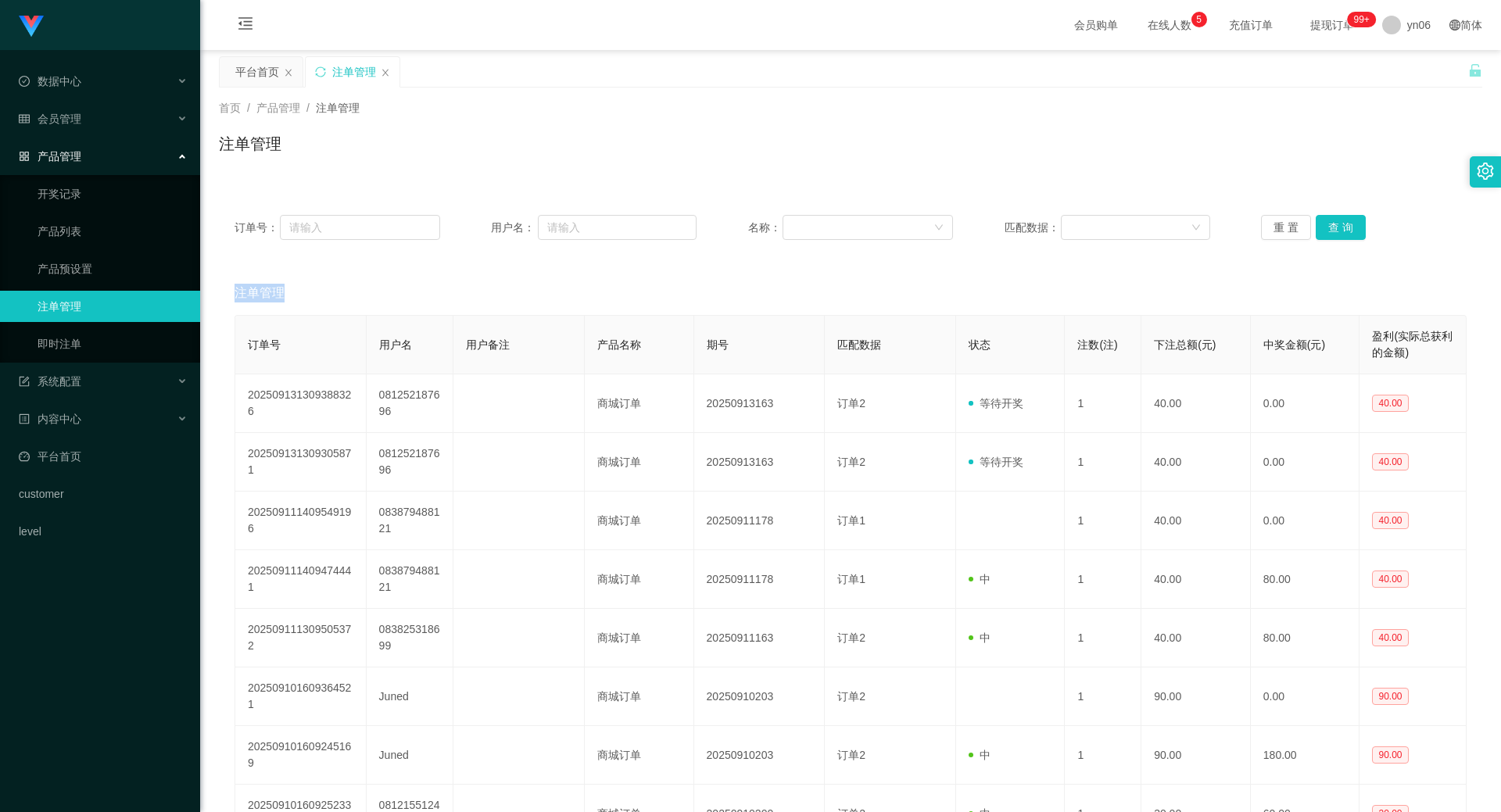
click at [1336, 225] on div "重 置 查 询" at bounding box center [1363, 228] width 205 height 25
click at [1336, 225] on button "查 询" at bounding box center [1349, 228] width 67 height 25
click at [1336, 223] on div "重 置 查 询" at bounding box center [1363, 228] width 205 height 25
click at [1336, 223] on button "查 询" at bounding box center [1349, 228] width 67 height 25
click at [1336, 223] on div "重 置 查 询" at bounding box center [1363, 228] width 205 height 25
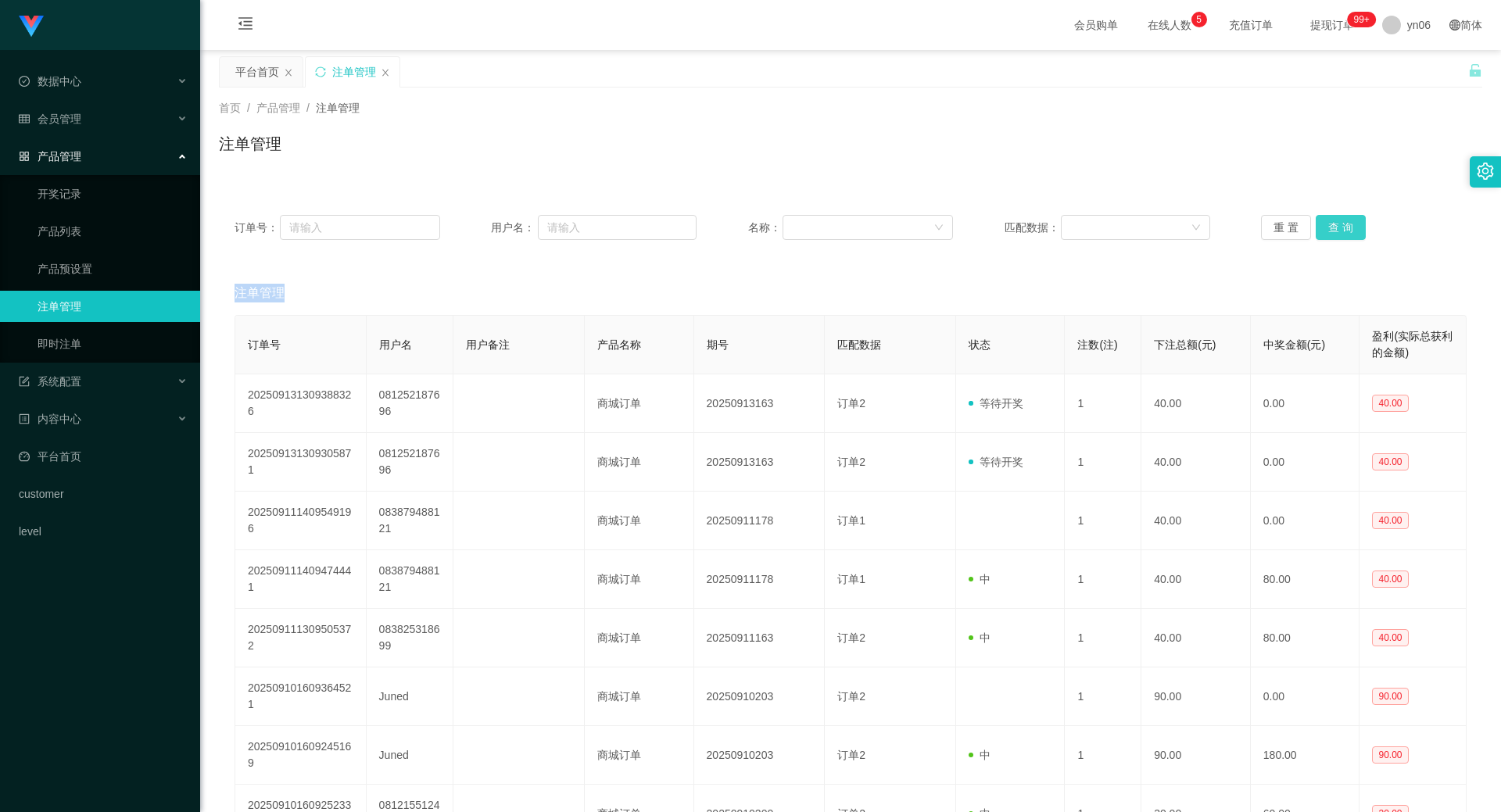
click at [1336, 224] on button "查 询" at bounding box center [1340, 228] width 50 height 25
click at [1336, 224] on div "重 置 查 询" at bounding box center [1363, 228] width 205 height 25
click at [1336, 224] on button "查 询" at bounding box center [1340, 228] width 50 height 25
click at [1336, 224] on button "查 询" at bounding box center [1349, 228] width 67 height 25
click at [1343, 222] on button "查 询" at bounding box center [1340, 228] width 50 height 25
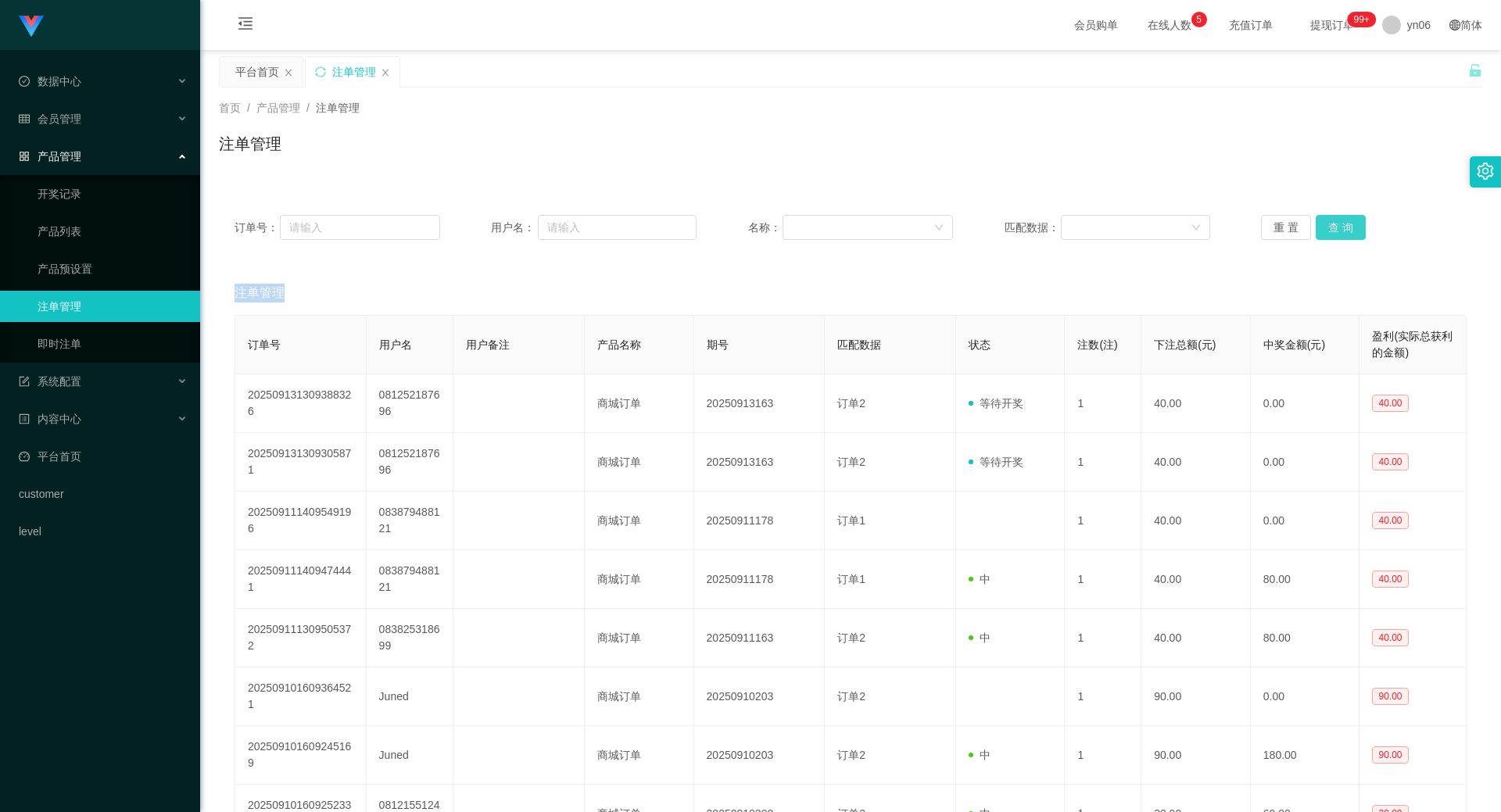
click at [1343, 222] on div "重 置 查 询" at bounding box center [1363, 228] width 205 height 25
click at [1343, 222] on button "查 询" at bounding box center [1349, 228] width 67 height 25
click at [1343, 222] on div "重 置 查 询" at bounding box center [1363, 228] width 205 height 25
click at [1343, 222] on button "查 询" at bounding box center [1340, 228] width 50 height 25
click at [1343, 222] on div "重 置 查 询" at bounding box center [1363, 228] width 205 height 25
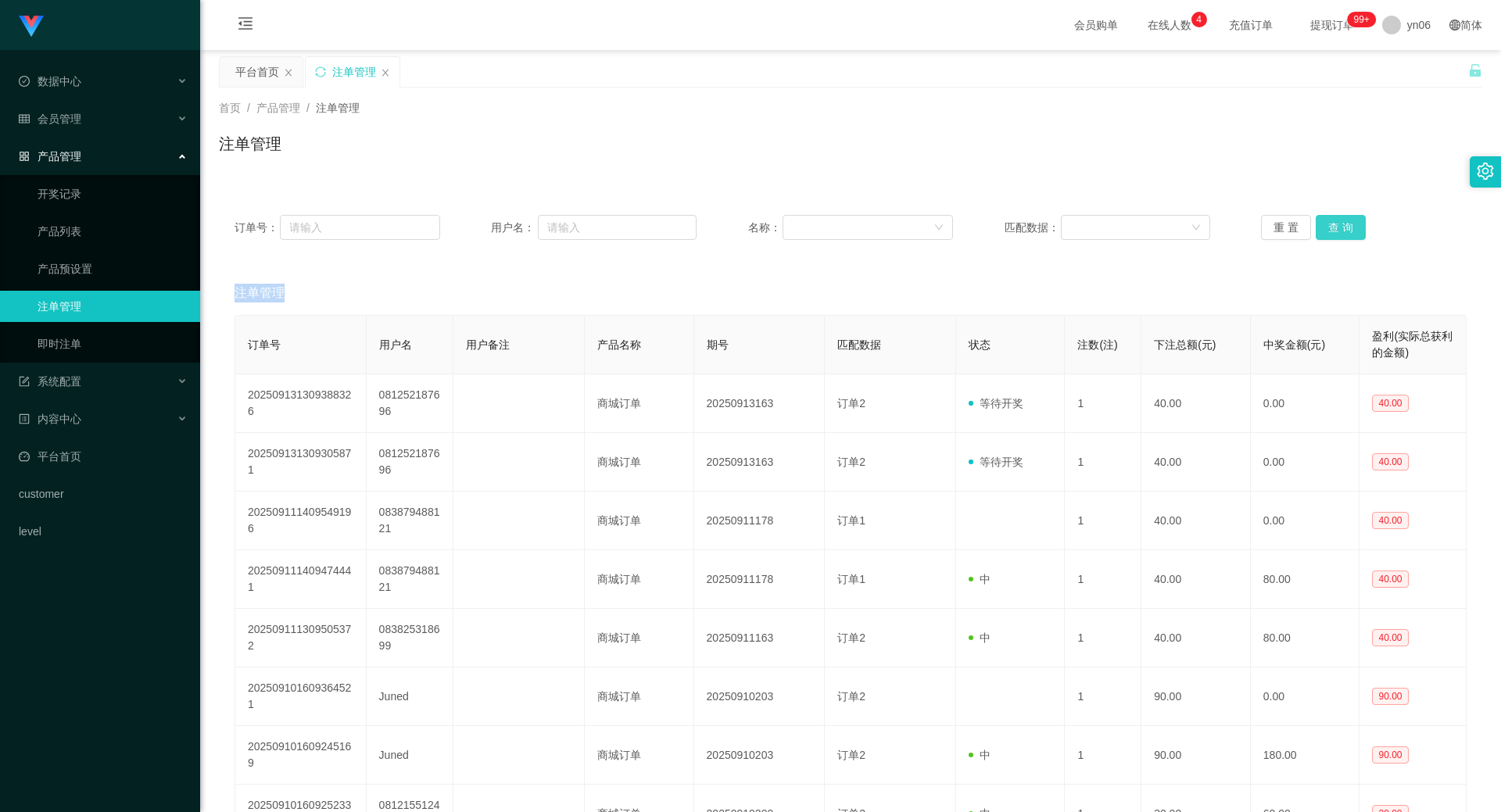
click at [1343, 222] on button "查 询" at bounding box center [1340, 228] width 50 height 25
click at [1343, 222] on div "重 置 查 询" at bounding box center [1363, 228] width 205 height 25
click at [1343, 222] on button "查 询" at bounding box center [1349, 228] width 67 height 25
click at [1343, 222] on div "重 置 查 询" at bounding box center [1363, 228] width 205 height 25
click at [1343, 222] on button "查 询" at bounding box center [1349, 228] width 67 height 25
